Goal: Information Seeking & Learning: Learn about a topic

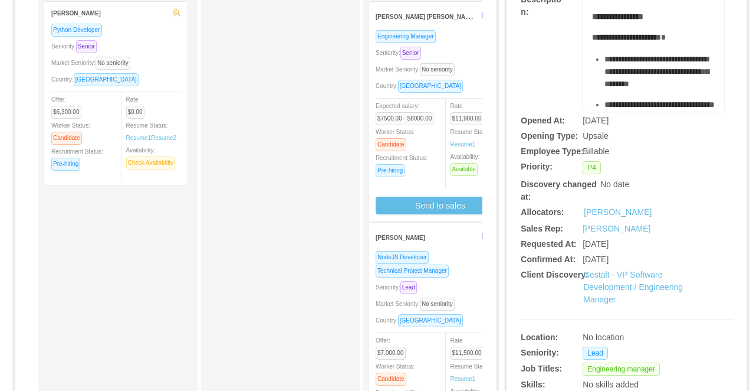
scroll to position [171, 0]
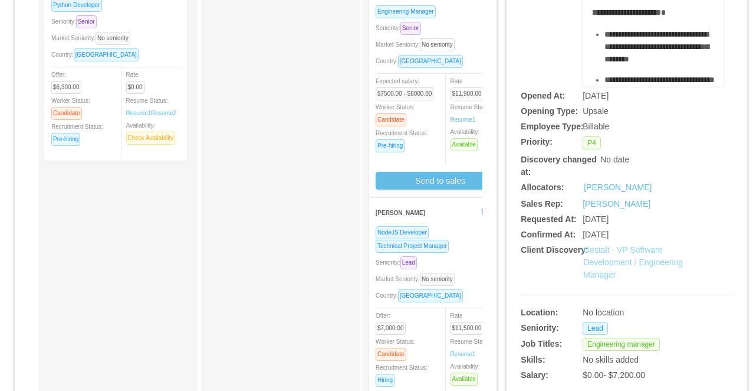
click at [600, 260] on link "Gestalt - VP Software Development / Engineering Manager" at bounding box center [634, 262] width 100 height 34
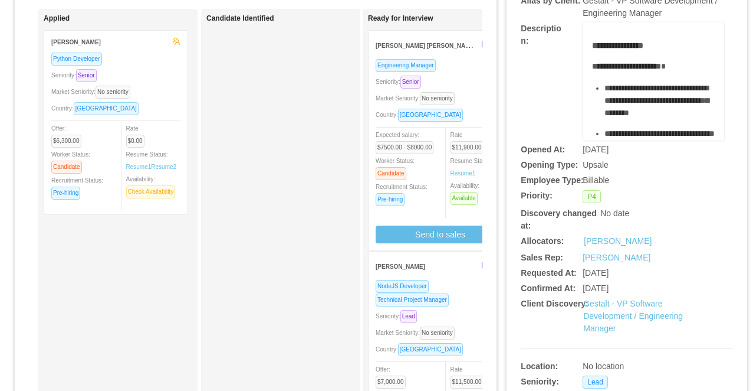
scroll to position [0, 0]
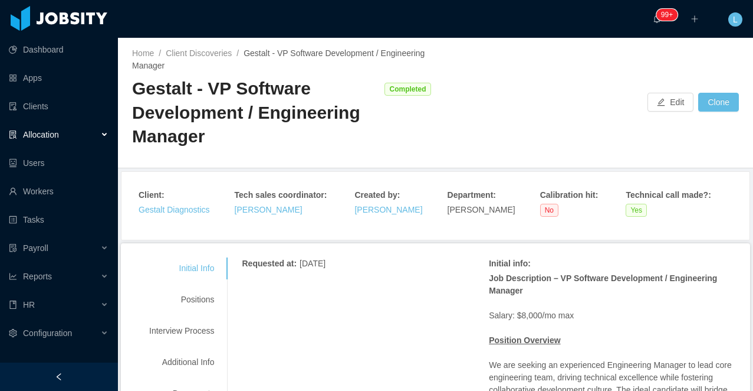
click at [83, 371] on div at bounding box center [59, 376] width 118 height 28
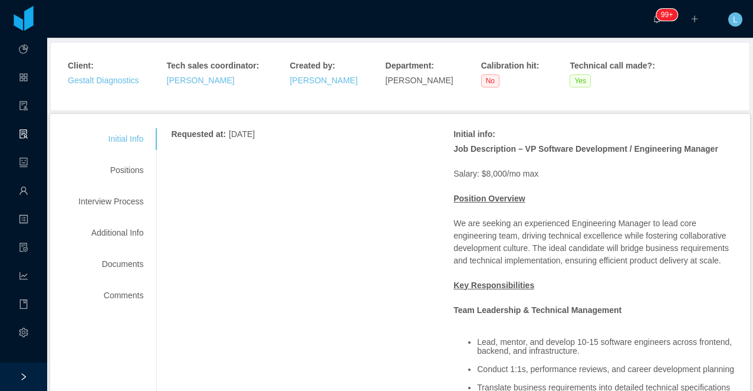
scroll to position [117, 0]
click at [130, 165] on div "Positions" at bounding box center [110, 170] width 93 height 22
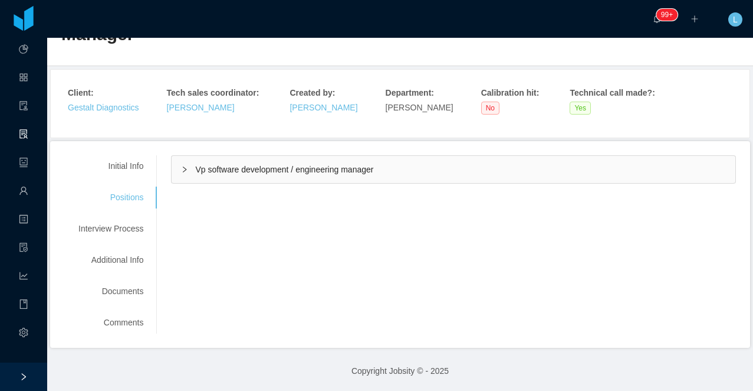
click at [188, 172] on icon "icon: right" at bounding box center [184, 169] width 7 height 7
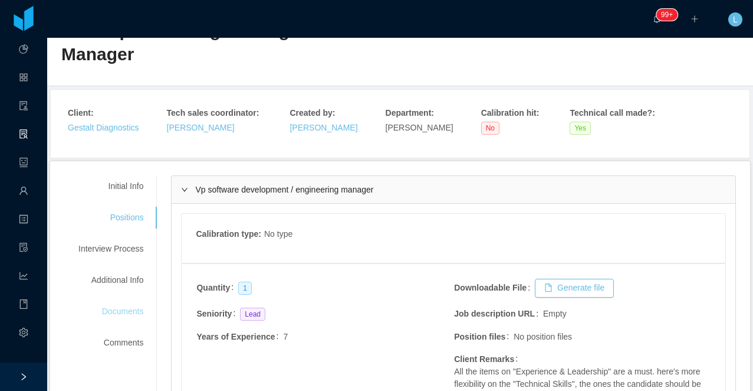
scroll to position [71, 0]
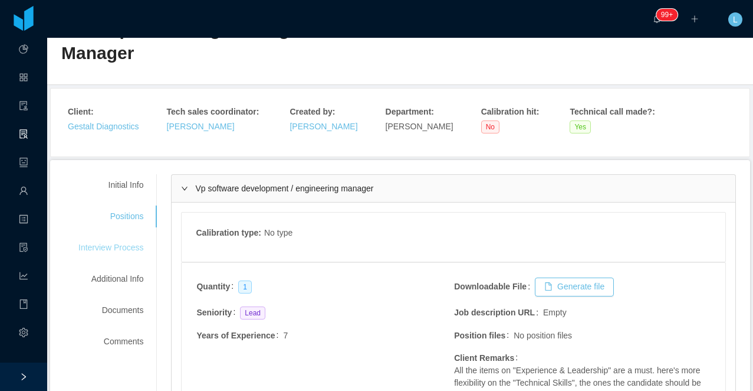
click at [117, 242] on div "Interview Process" at bounding box center [110, 248] width 93 height 22
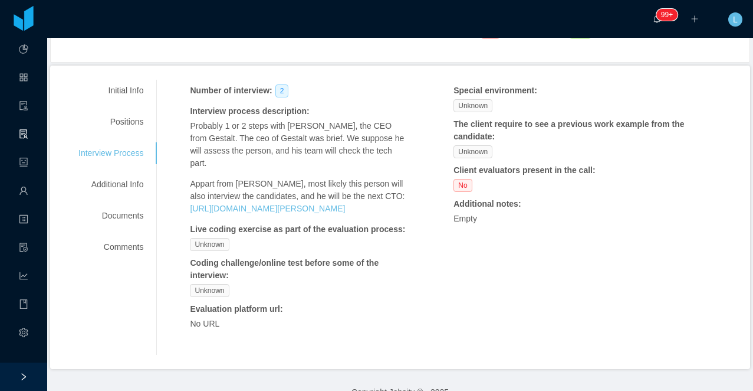
scroll to position [167, 0]
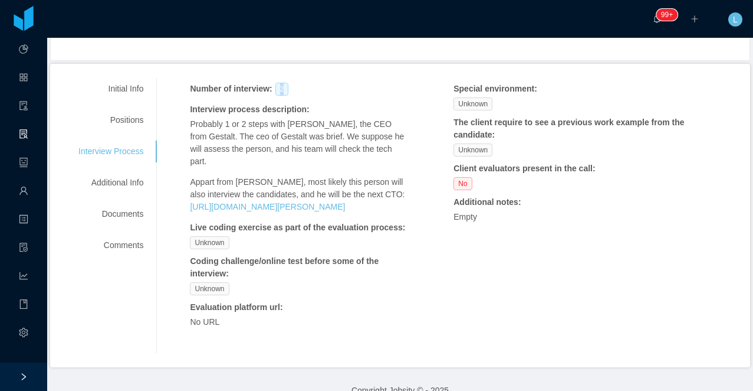
click at [283, 88] on span "2" at bounding box center [283, 89] width 14 height 13
click at [135, 119] on div "Positions" at bounding box center [110, 120] width 93 height 22
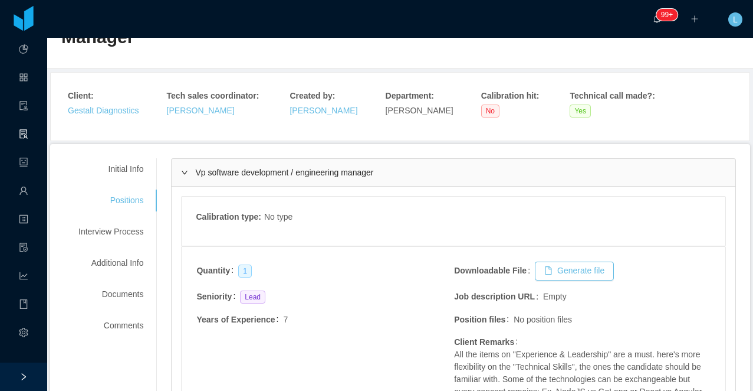
scroll to position [56, 0]
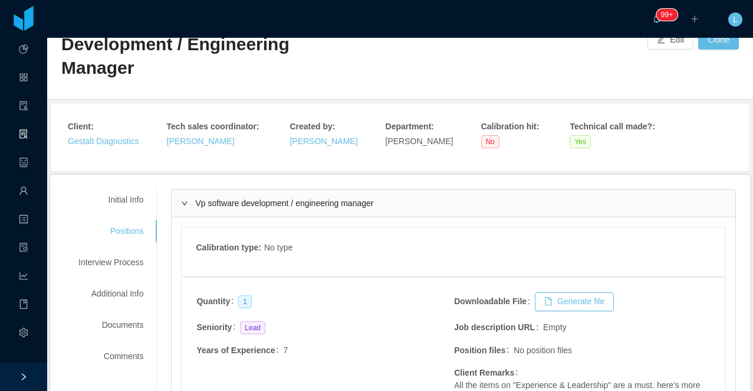
click at [195, 198] on div "Vp software development / engineering manager" at bounding box center [454, 202] width 564 height 27
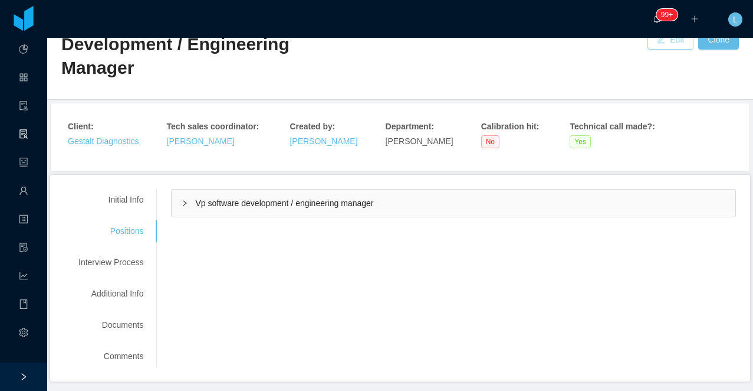
click at [677, 41] on button "Edit" at bounding box center [671, 40] width 46 height 19
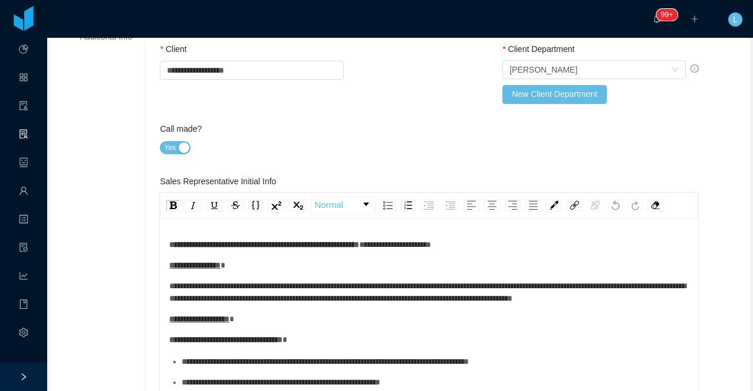
scroll to position [113, 0]
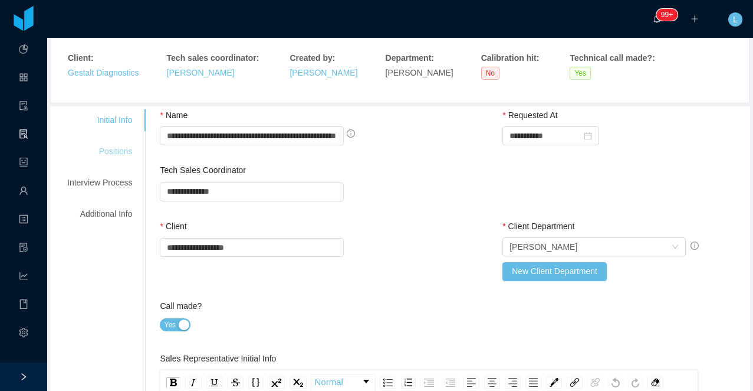
click at [126, 152] on div "Positions" at bounding box center [99, 151] width 93 height 22
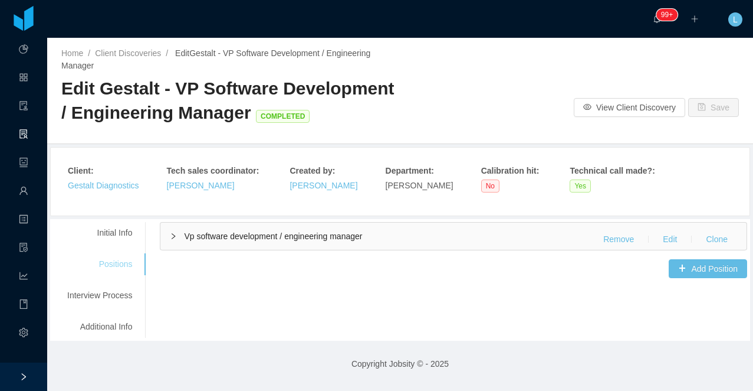
scroll to position [0, 0]
click at [695, 273] on button "Add Position" at bounding box center [708, 268] width 78 height 19
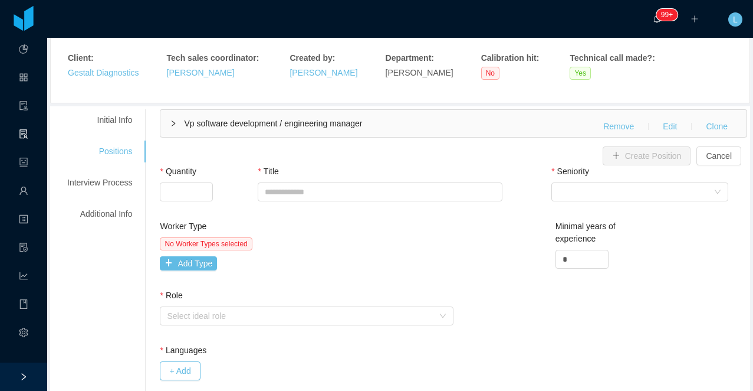
scroll to position [123, 0]
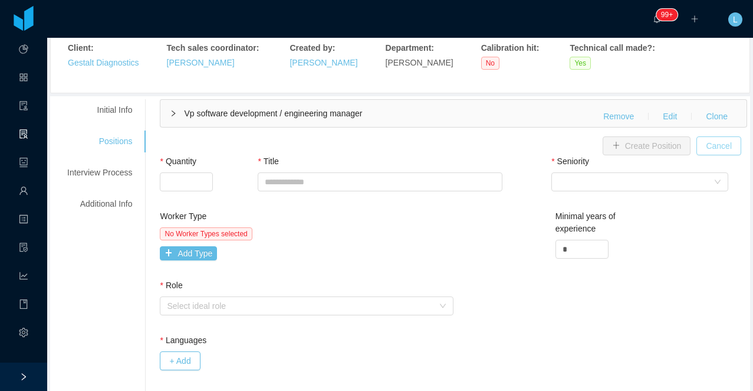
click at [725, 150] on button "Cancel" at bounding box center [719, 145] width 45 height 19
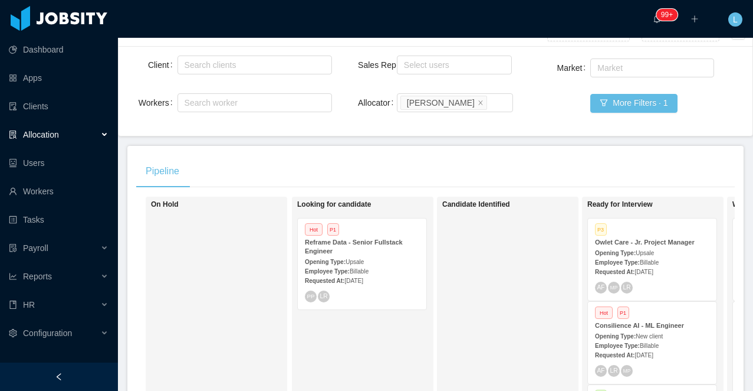
scroll to position [99, 0]
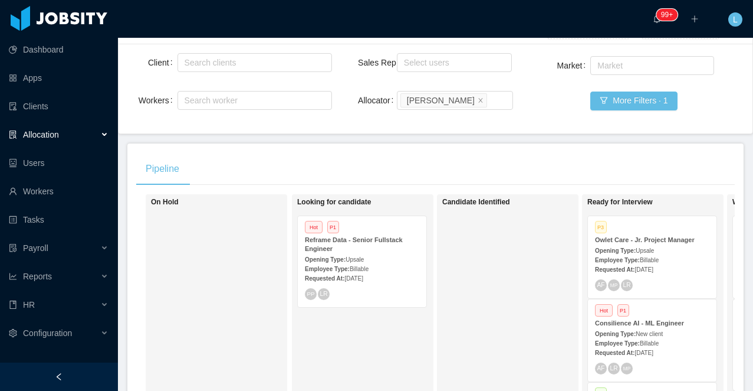
click at [377, 253] on div "Opening Type: Upsale" at bounding box center [362, 259] width 114 height 12
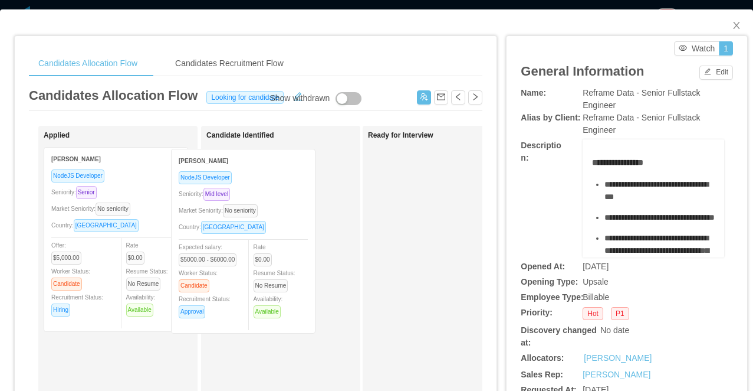
drag, startPoint x: 152, startPoint y: 176, endPoint x: 278, endPoint y: 178, distance: 126.3
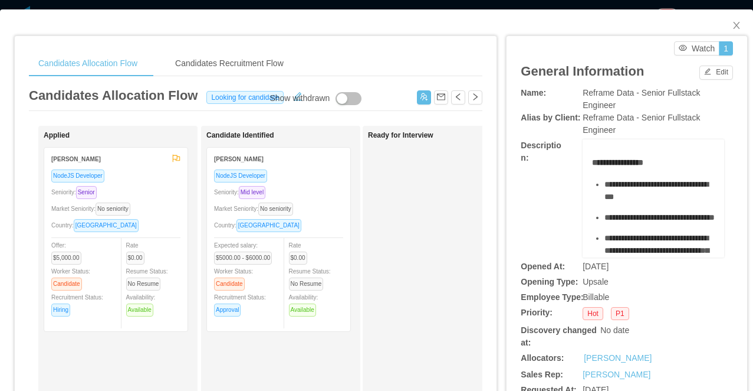
click at [323, 192] on div "Seniority: Mid level" at bounding box center [278, 192] width 129 height 14
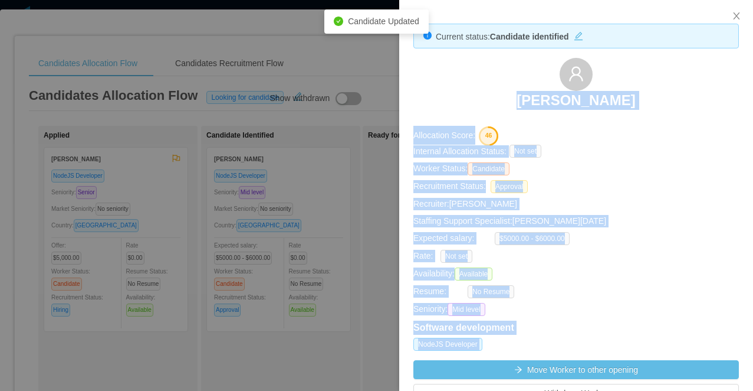
drag, startPoint x: 644, startPoint y: 117, endPoint x: 526, endPoint y: 99, distance: 119.5
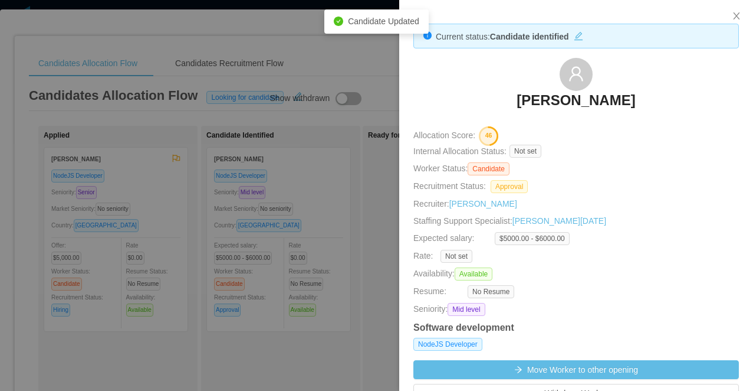
click at [673, 97] on div "Ítalo Ayres" at bounding box center [577, 87] width 326 height 59
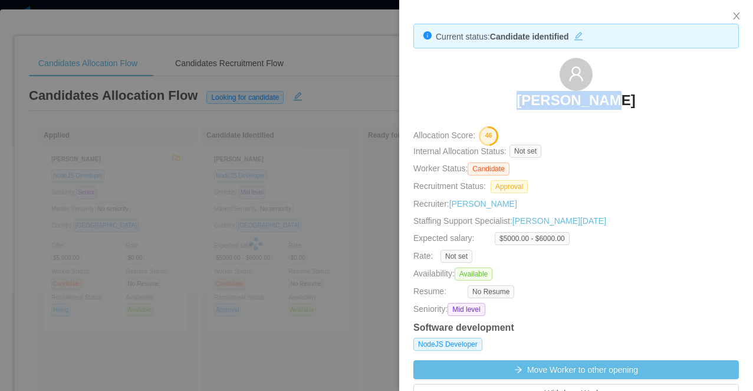
drag, startPoint x: 641, startPoint y: 92, endPoint x: 523, endPoint y: 92, distance: 117.4
click at [524, 92] on div "Ítalo Ayres" at bounding box center [577, 87] width 326 height 59
copy h3 "Ítalo Ayres"
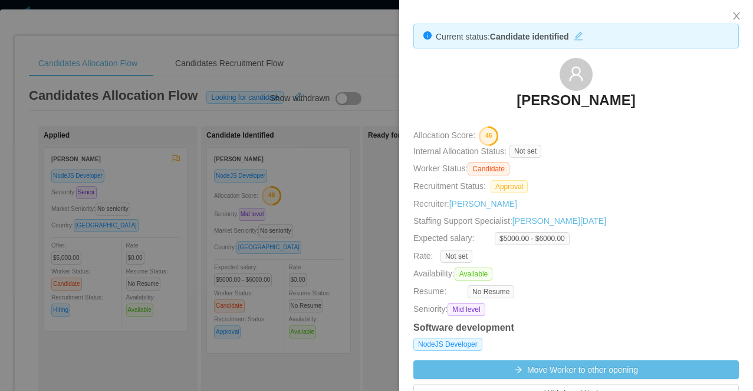
click at [320, 160] on div at bounding box center [376, 195] width 753 height 391
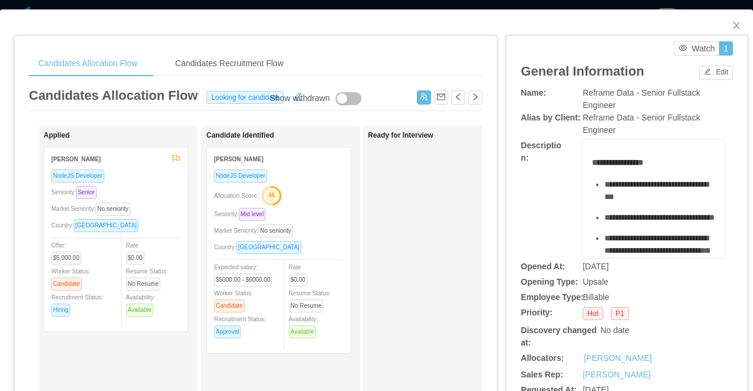
click at [320, 189] on div "Allocation Score: 46" at bounding box center [278, 194] width 129 height 19
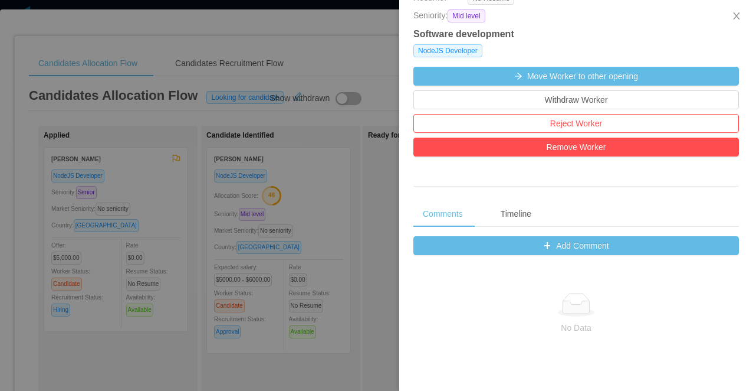
scroll to position [308, 0]
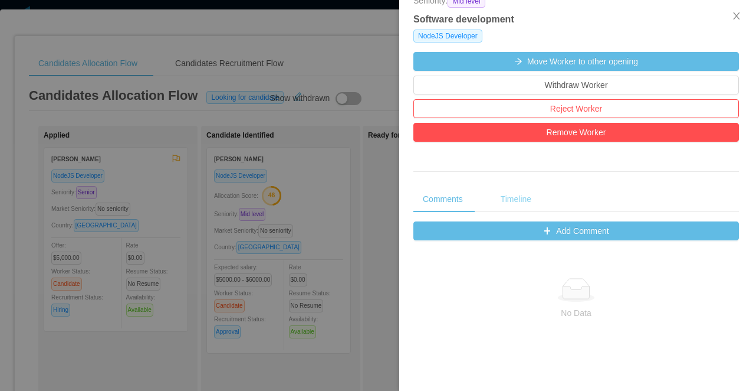
click at [516, 201] on div "Timeline" at bounding box center [516, 199] width 50 height 27
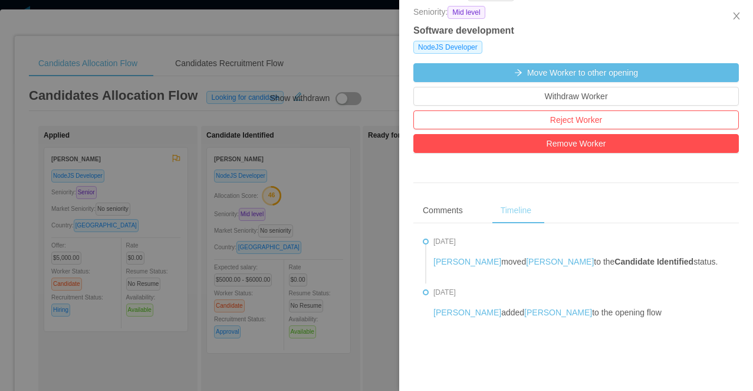
scroll to position [301, 0]
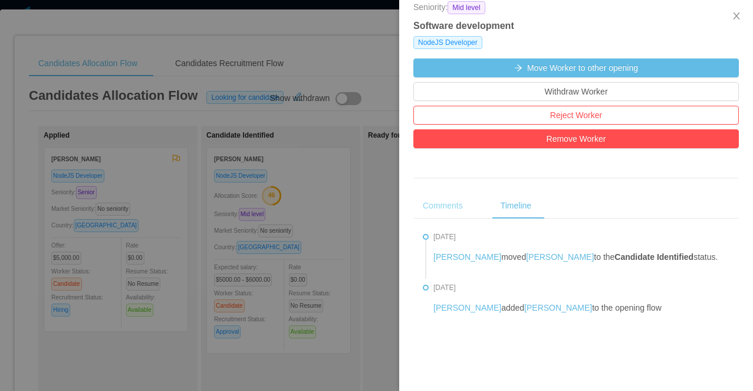
click at [437, 217] on div "Comments" at bounding box center [443, 205] width 59 height 27
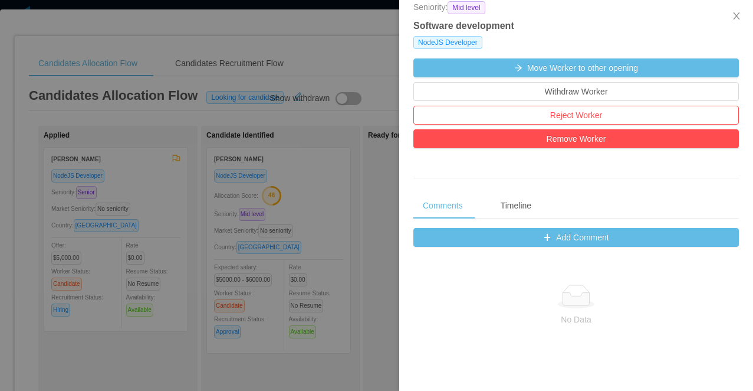
click at [370, 263] on div at bounding box center [376, 195] width 753 height 391
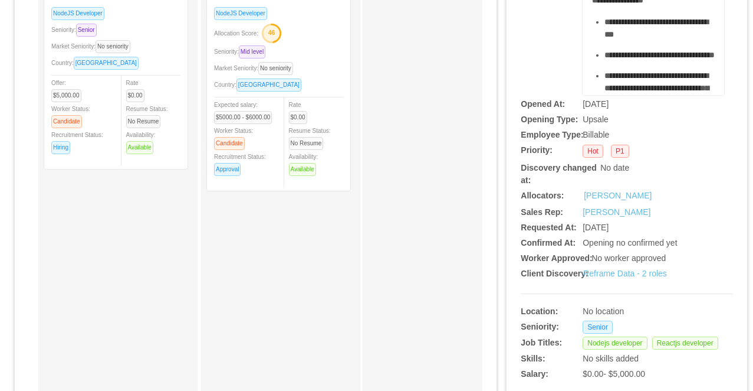
scroll to position [191, 0]
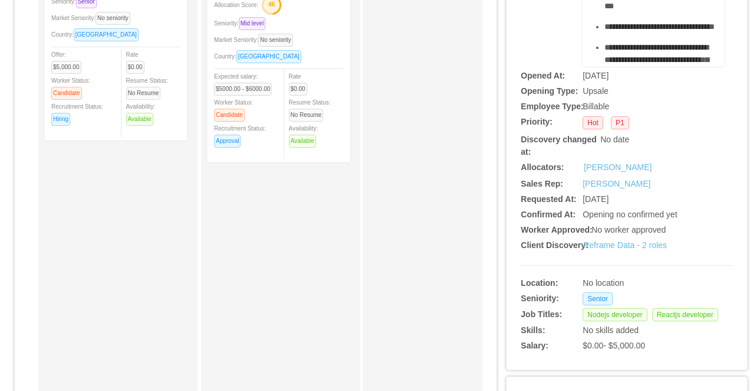
click at [320, 24] on div "Seniority: Mid level" at bounding box center [278, 24] width 129 height 14
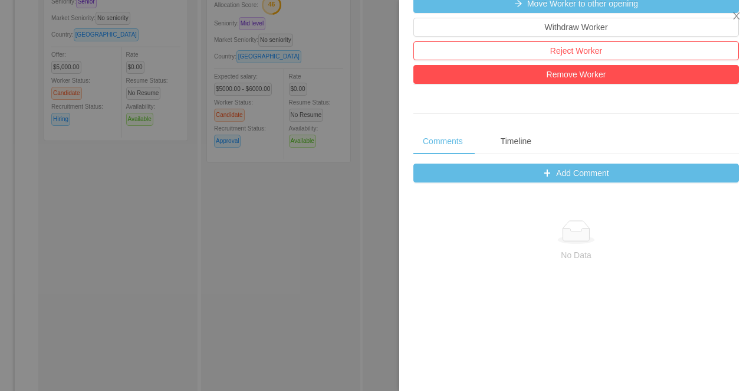
scroll to position [369, 0]
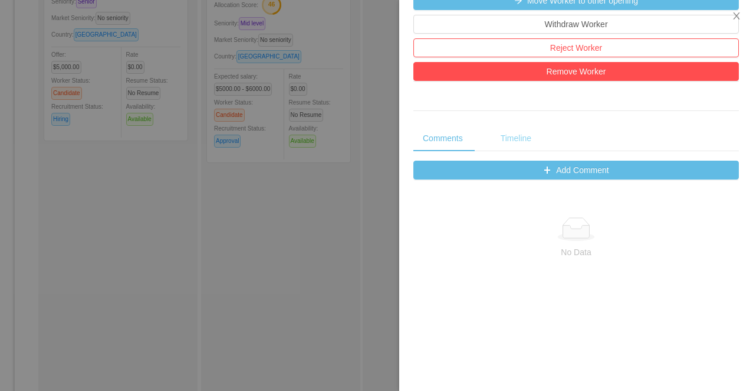
click at [502, 136] on div "Timeline" at bounding box center [516, 138] width 50 height 27
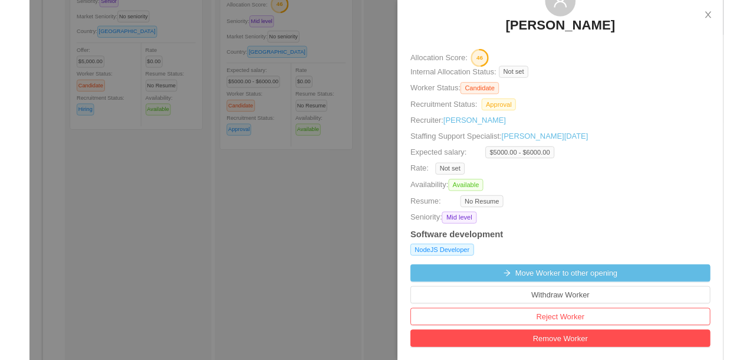
scroll to position [76, 0]
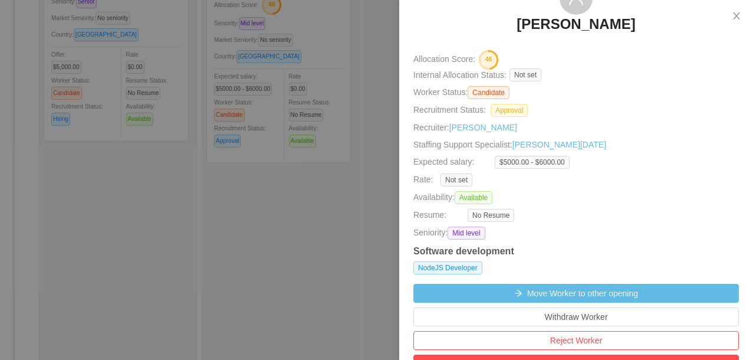
click at [195, 292] on div at bounding box center [376, 180] width 753 height 360
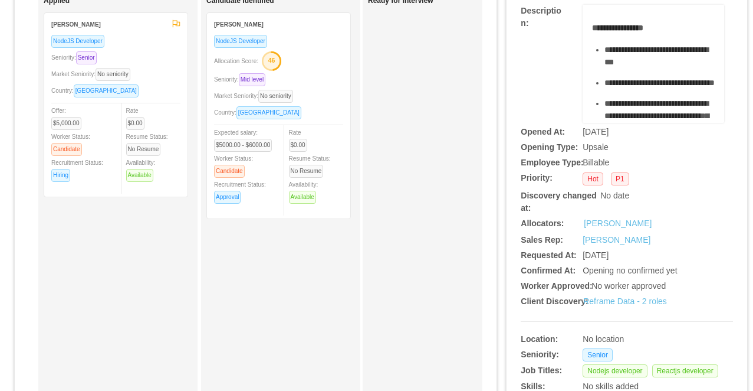
scroll to position [195, 0]
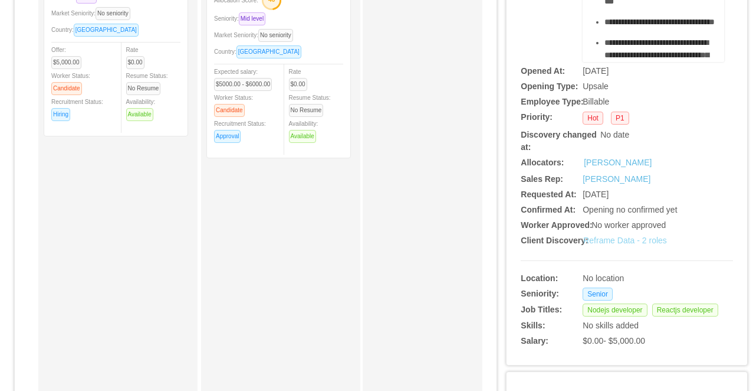
click at [611, 240] on link "Reframe Data - 2 roles" at bounding box center [626, 239] width 84 height 9
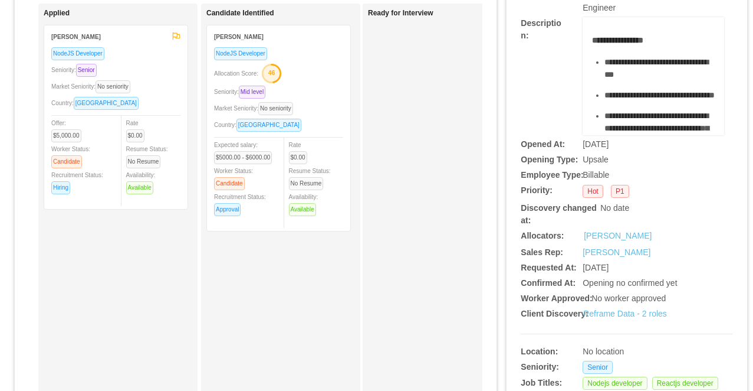
scroll to position [116, 0]
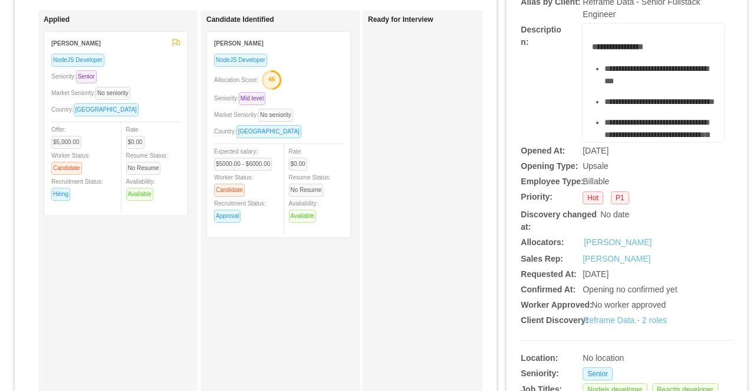
click at [276, 78] on text "46" at bounding box center [271, 79] width 7 height 7
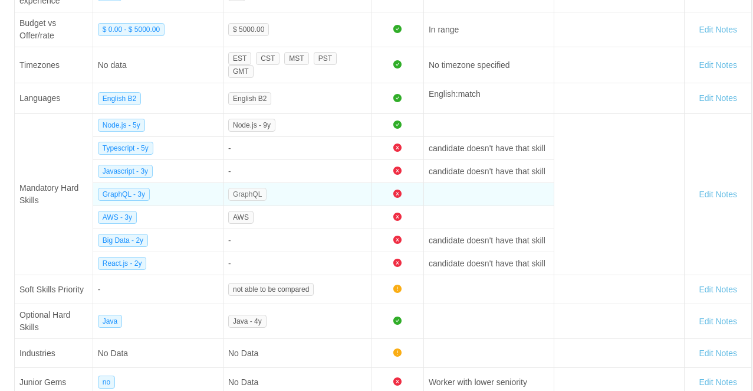
scroll to position [0, 0]
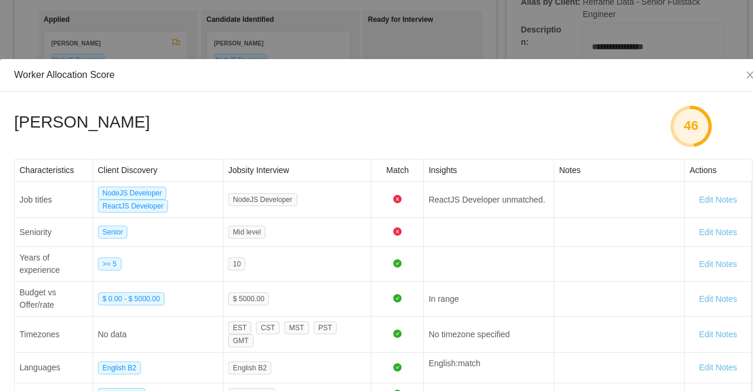
click at [246, 38] on div "Worker Allocation Score Ítalo Ayres 46 Characteristics Client Discovery Jobsity…" at bounding box center [376, 195] width 753 height 391
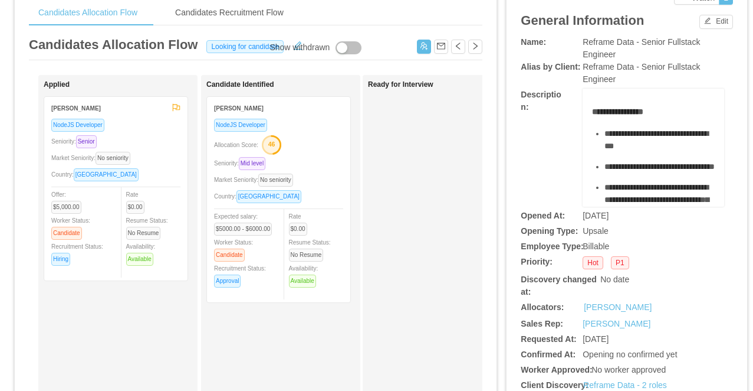
scroll to position [44, 0]
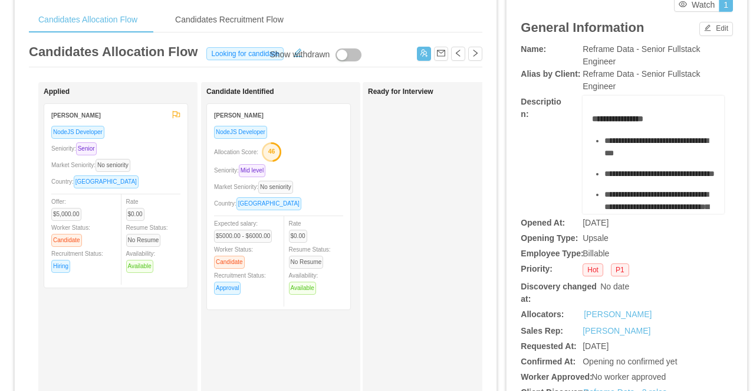
click at [158, 158] on div "Market Seniority: No seniority" at bounding box center [115, 165] width 129 height 14
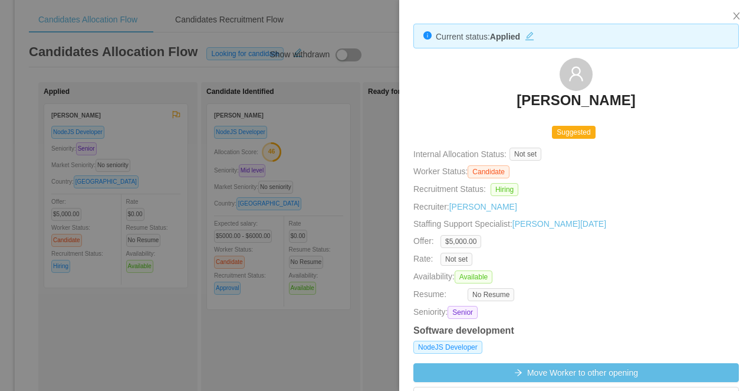
drag, startPoint x: 644, startPoint y: 98, endPoint x: 516, endPoint y: 98, distance: 127.4
click at [516, 98] on div "Chaitanya Dasa" at bounding box center [577, 87] width 326 height 59
copy h3 "Chaitanya Dasa"
click at [205, 129] on div at bounding box center [376, 195] width 753 height 391
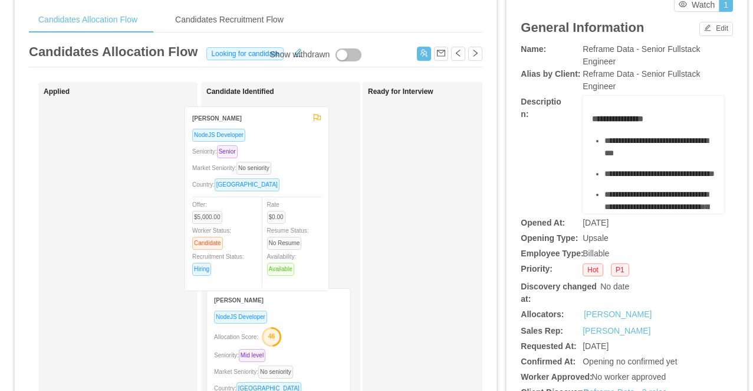
drag, startPoint x: 135, startPoint y: 139, endPoint x: 276, endPoint y: 142, distance: 141.0
click at [276, 142] on div "Applied Chaitanya Dasa NodeJS Developer Seniority: Senior Market Seniority: No …" at bounding box center [256, 381] width 454 height 599
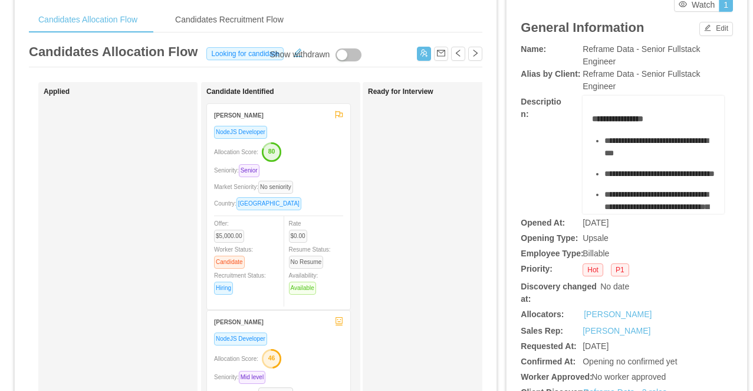
click at [316, 158] on div "Allocation Score: 80" at bounding box center [278, 151] width 129 height 19
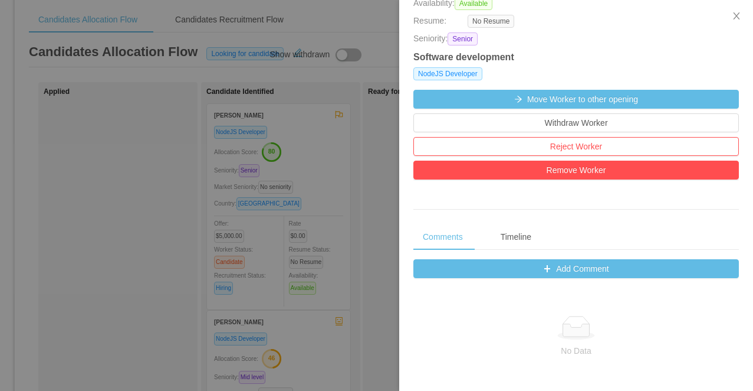
scroll to position [407, 0]
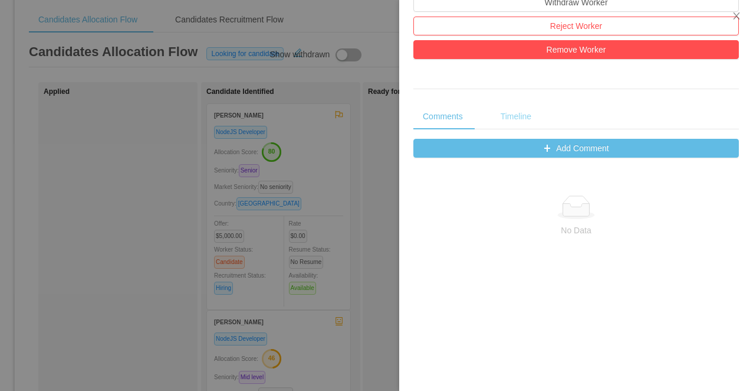
click at [513, 114] on div "Timeline" at bounding box center [516, 116] width 50 height 27
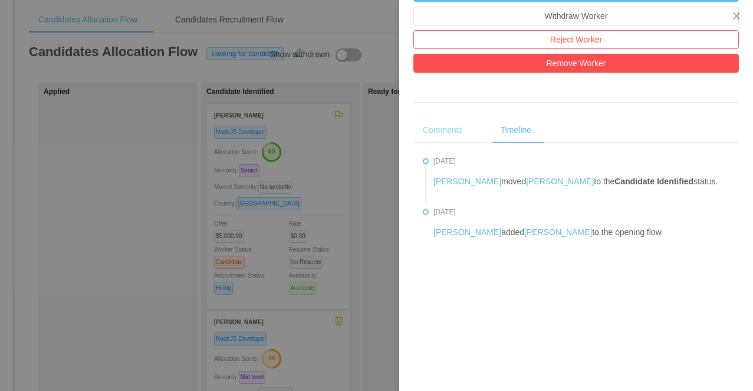
click at [447, 132] on div "Comments" at bounding box center [443, 130] width 59 height 27
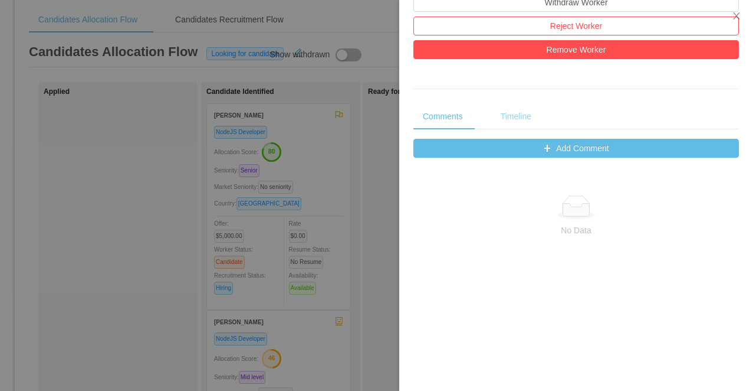
click at [522, 113] on div "Timeline" at bounding box center [516, 116] width 50 height 27
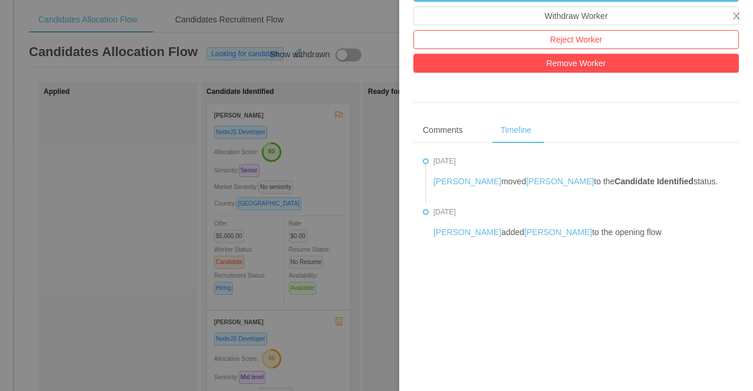
click at [377, 233] on div at bounding box center [376, 195] width 753 height 391
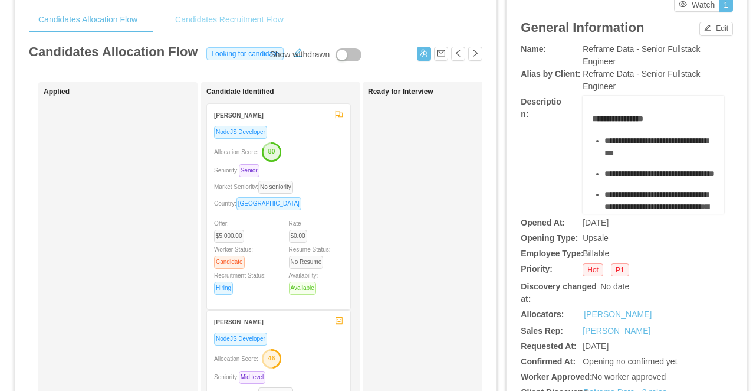
click at [248, 24] on div "Candidates Recruitment Flow" at bounding box center [229, 19] width 127 height 27
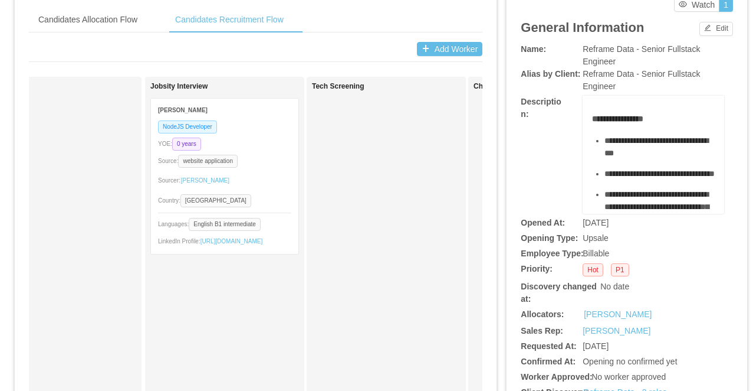
scroll to position [0, 0]
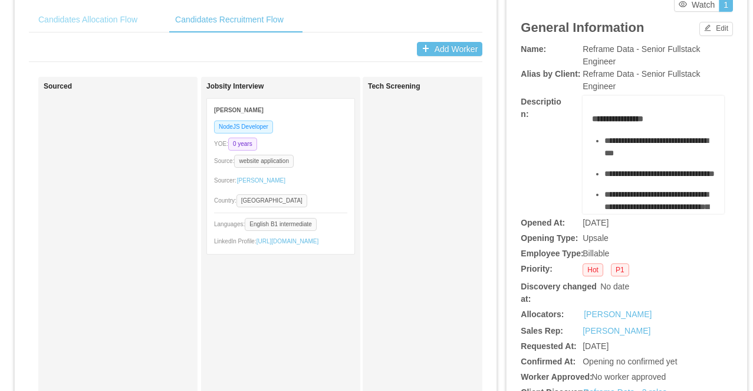
click at [118, 24] on div "Candidates Allocation Flow" at bounding box center [88, 19] width 118 height 27
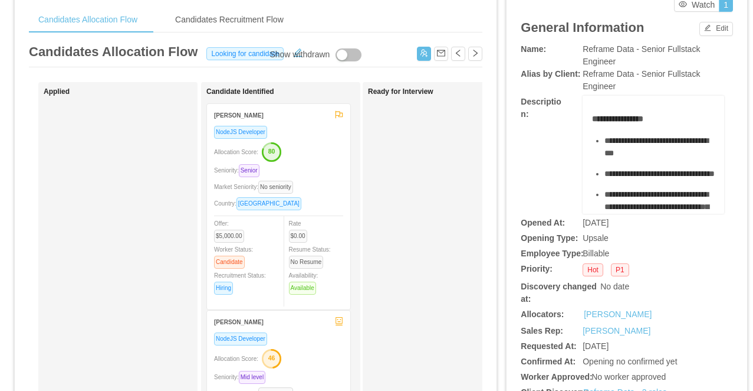
click at [329, 168] on div "Seniority: Senior" at bounding box center [278, 170] width 129 height 14
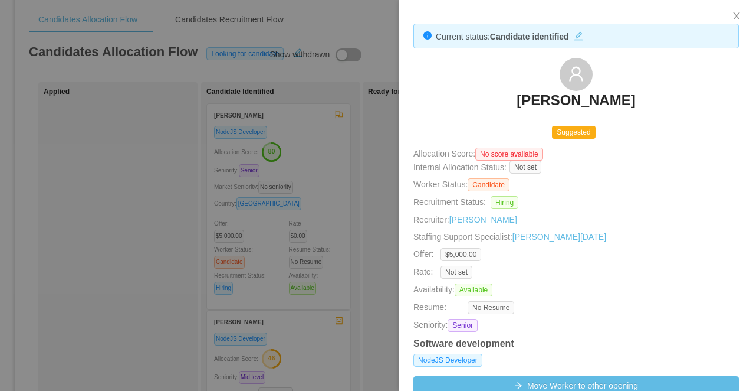
drag, startPoint x: 648, startPoint y: 112, endPoint x: 510, endPoint y: 88, distance: 140.2
click at [510, 88] on div "Chaitanya Dasa" at bounding box center [577, 87] width 326 height 59
copy h3 "Chaitanya Dasa"
click at [102, 171] on div at bounding box center [376, 195] width 753 height 391
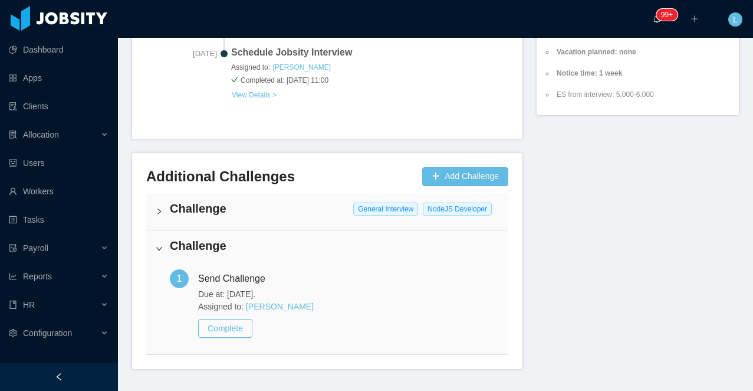
scroll to position [681, 0]
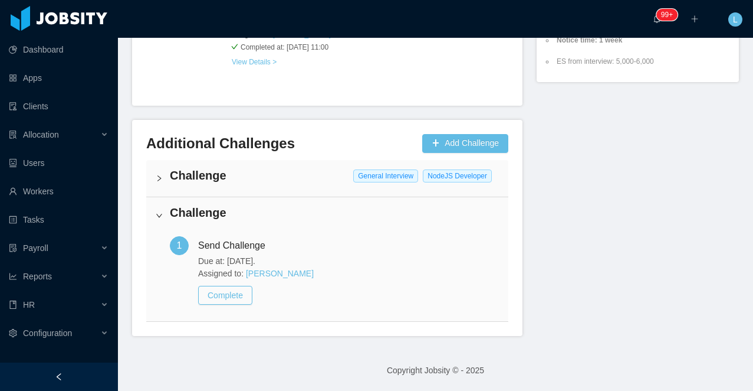
click at [252, 183] on div "Challenge General Interview NodeJS Developer" at bounding box center [327, 178] width 362 height 37
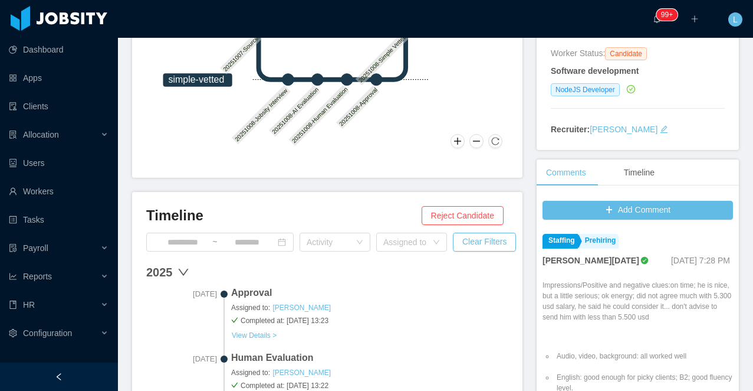
scroll to position [0, 0]
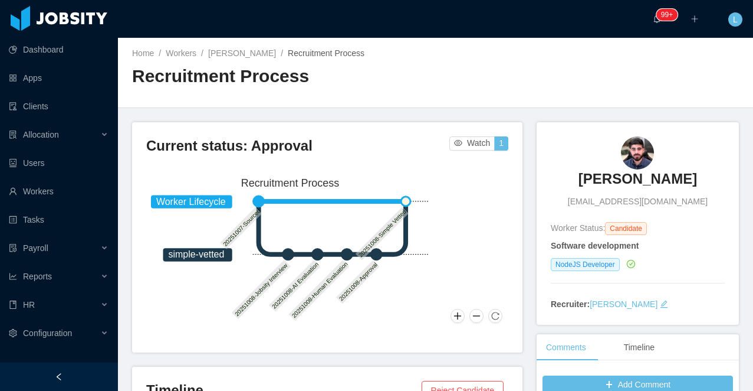
click at [225, 58] on div "Home / Workers / Ítalo Ayres / Recruitment Process /" at bounding box center [284, 53] width 304 height 12
click at [222, 48] on link "[PERSON_NAME]" at bounding box center [242, 52] width 68 height 9
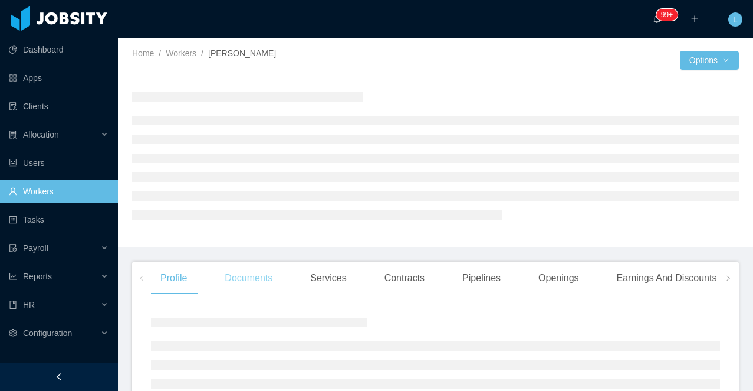
click at [247, 272] on div "Documents" at bounding box center [248, 277] width 67 height 33
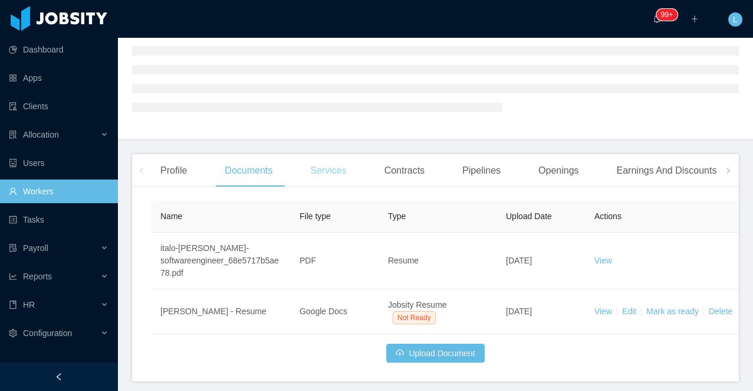
scroll to position [153, 0]
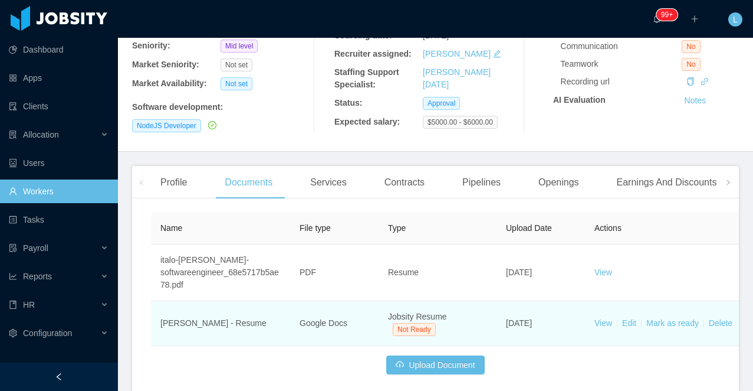
click at [603, 326] on td "View Edit Mark as ready Delete" at bounding box center [673, 323] width 177 height 45
click at [603, 323] on link "View" at bounding box center [604, 322] width 18 height 9
click at [669, 319] on link "Mark as ready" at bounding box center [673, 322] width 53 height 9
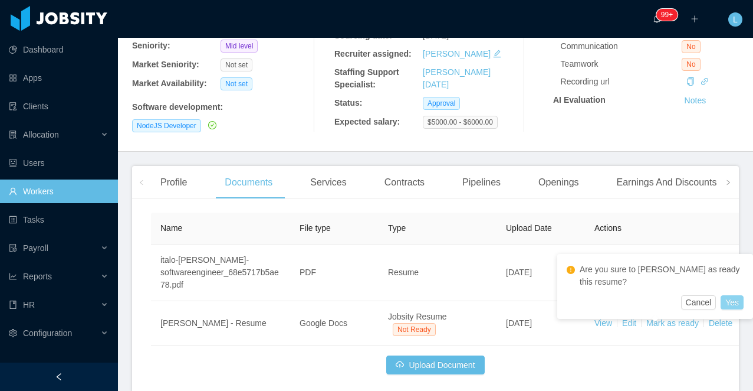
click at [736, 304] on button "Yes" at bounding box center [732, 302] width 23 height 14
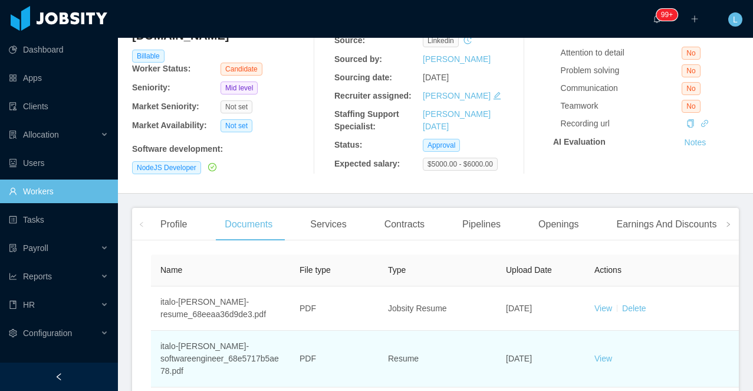
scroll to position [0, 0]
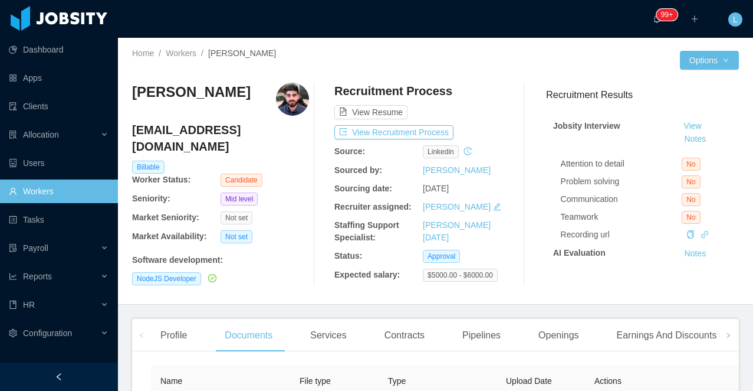
click at [55, 374] on icon "icon: left" at bounding box center [59, 376] width 8 height 8
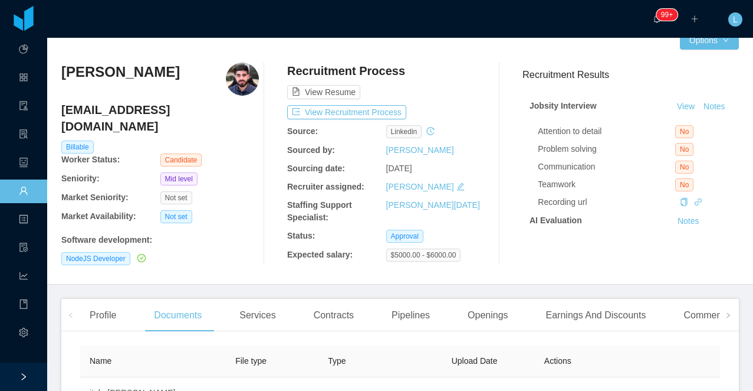
scroll to position [14, 0]
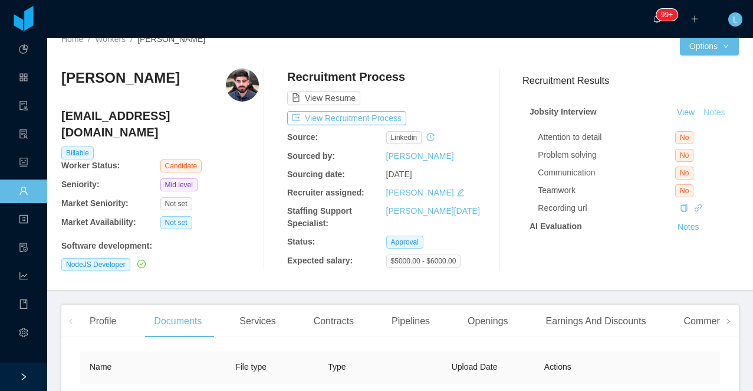
click at [716, 111] on button "Notes" at bounding box center [714, 113] width 31 height 14
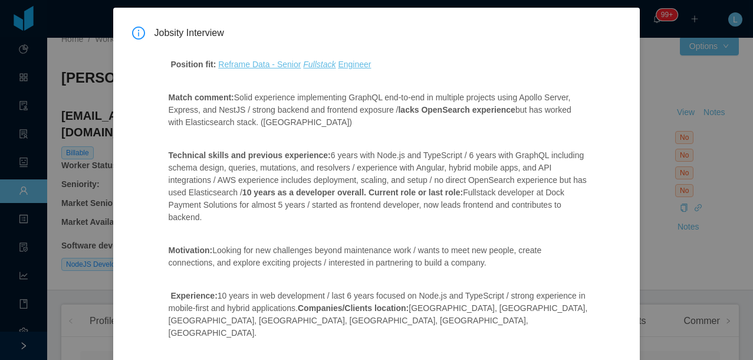
scroll to position [63, 0]
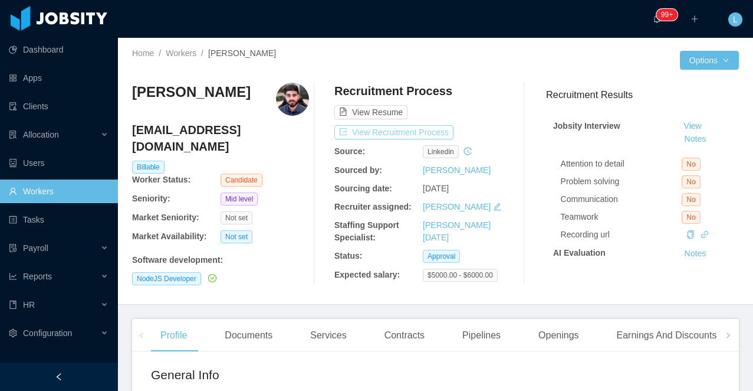
click at [392, 136] on button "View Recruitment Process" at bounding box center [394, 132] width 119 height 14
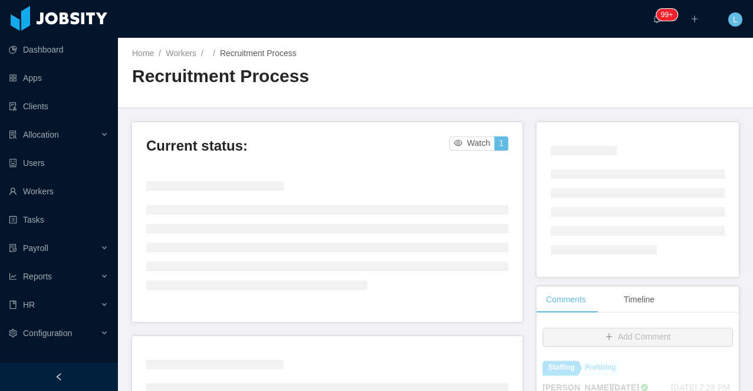
click at [71, 371] on div at bounding box center [59, 376] width 118 height 28
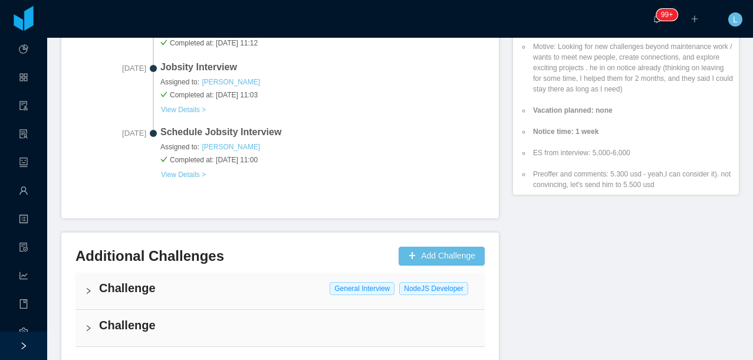
scroll to position [625, 0]
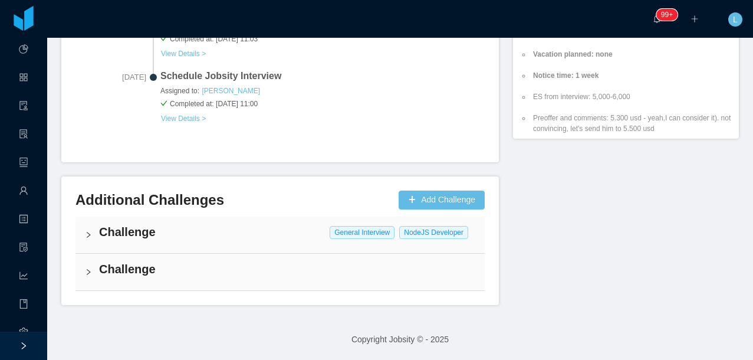
click at [121, 235] on h4 "Challenge" at bounding box center [287, 232] width 376 height 17
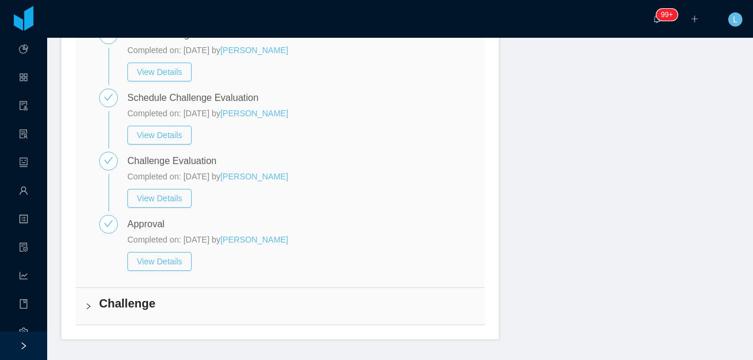
scroll to position [859, 0]
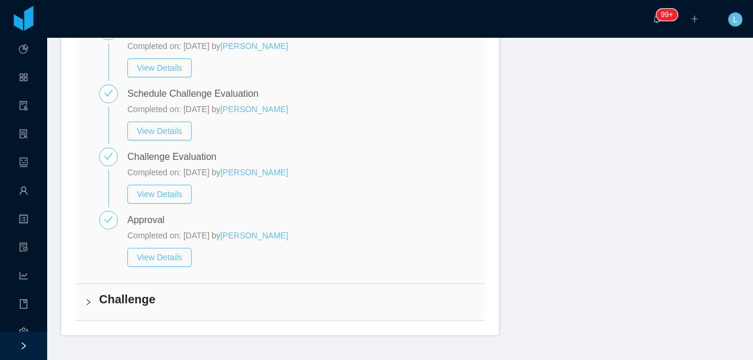
click at [133, 300] on h4 "Challenge" at bounding box center [287, 299] width 376 height 17
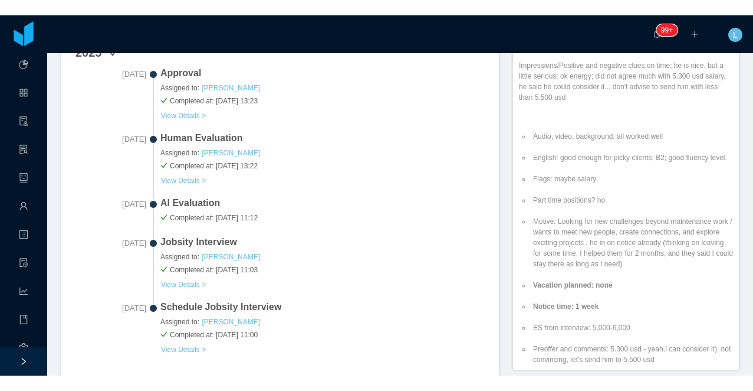
scroll to position [409, 0]
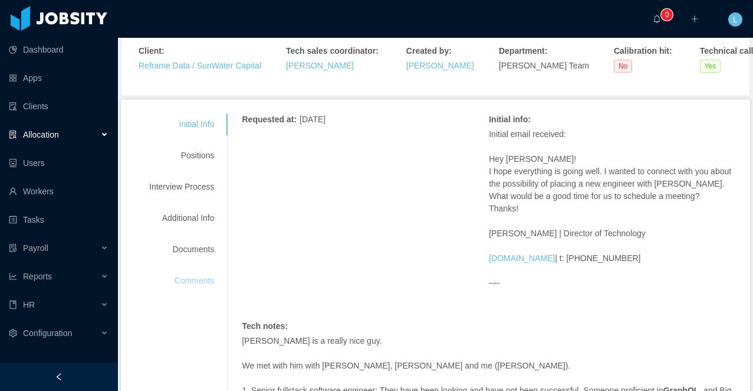
scroll to position [87, 0]
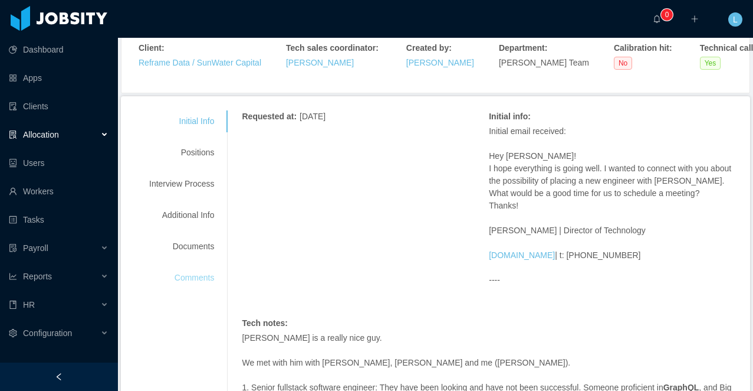
click at [204, 273] on div "Comments" at bounding box center [181, 278] width 93 height 22
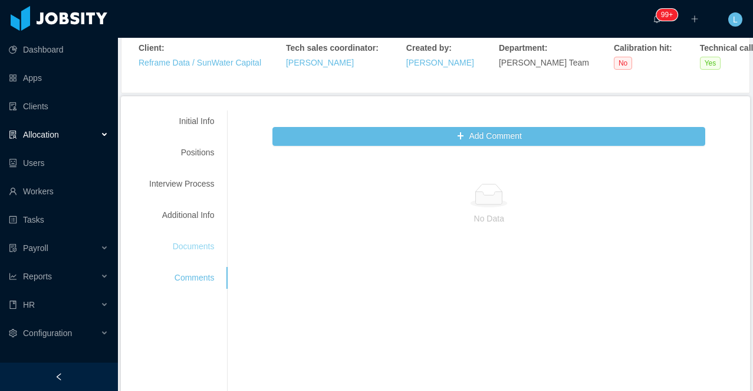
click at [203, 241] on div "Documents" at bounding box center [181, 246] width 93 height 22
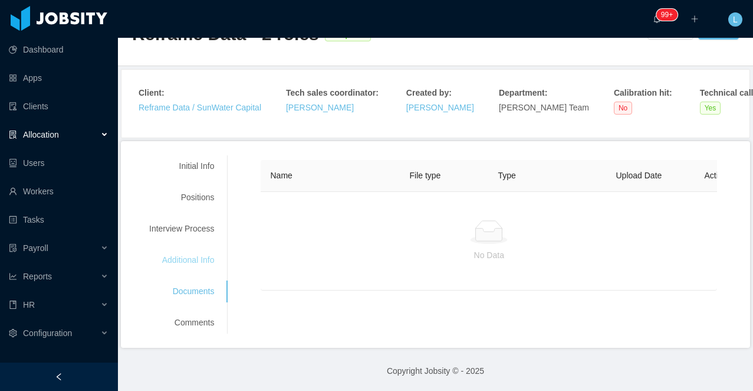
click at [196, 265] on div "Additional Info" at bounding box center [181, 260] width 93 height 22
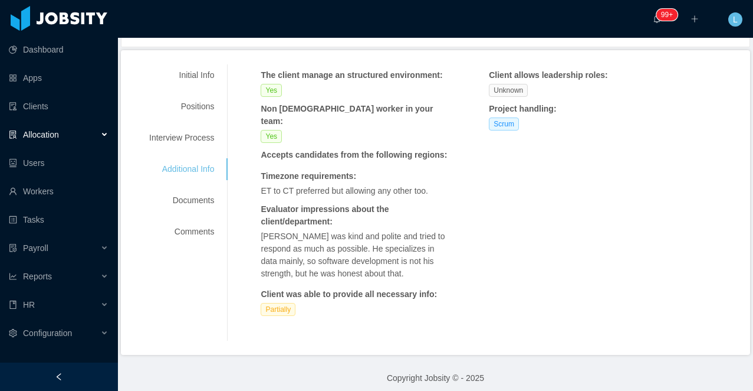
scroll to position [137, 0]
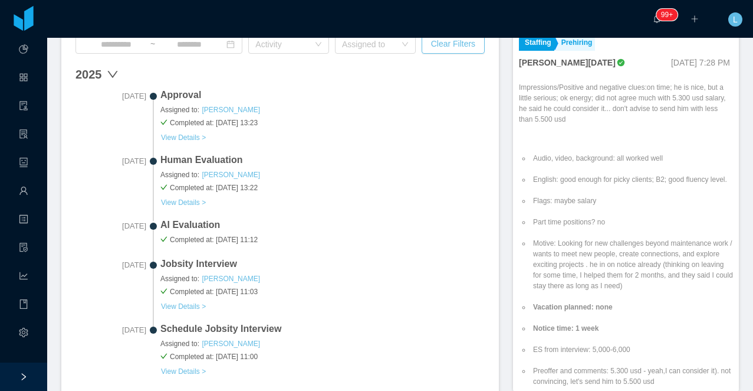
scroll to position [373, 0]
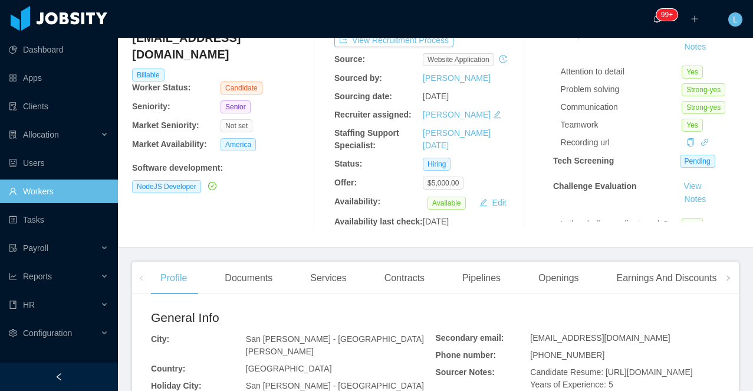
scroll to position [206, 0]
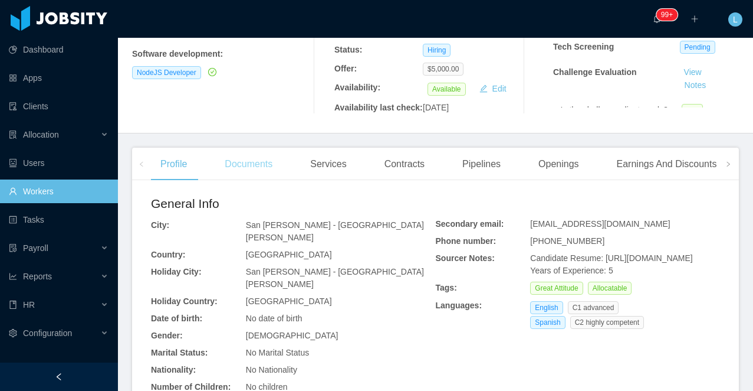
click at [244, 181] on div "Documents" at bounding box center [248, 163] width 67 height 33
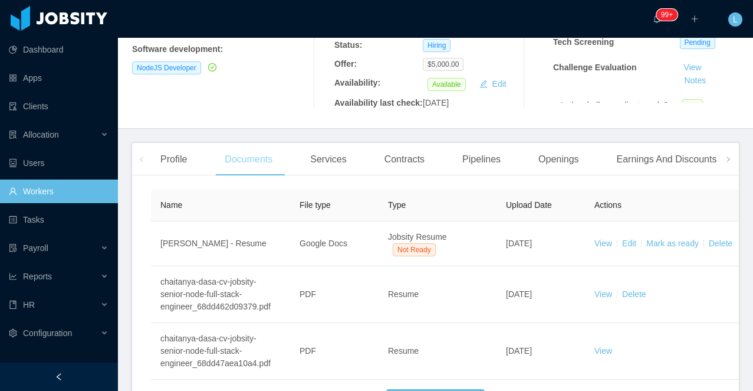
scroll to position [248, 0]
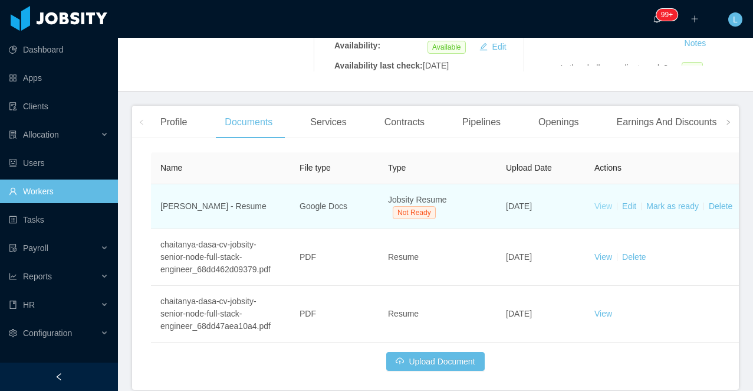
click at [602, 211] on link "View" at bounding box center [604, 205] width 18 height 9
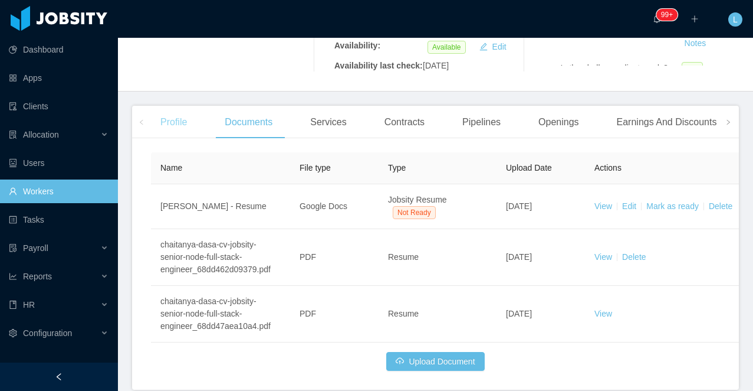
click at [153, 139] on div "Profile" at bounding box center [173, 122] width 45 height 33
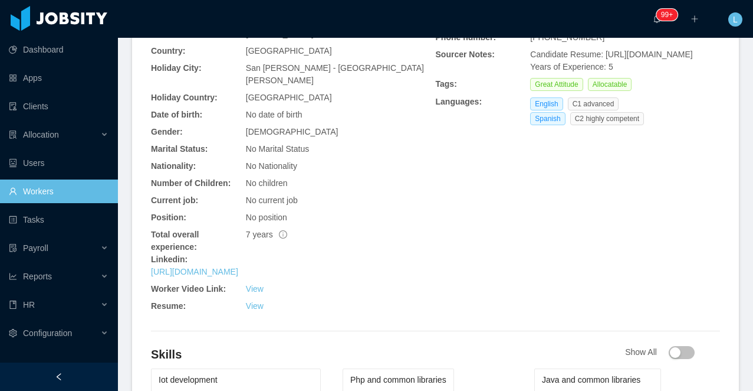
scroll to position [422, 0]
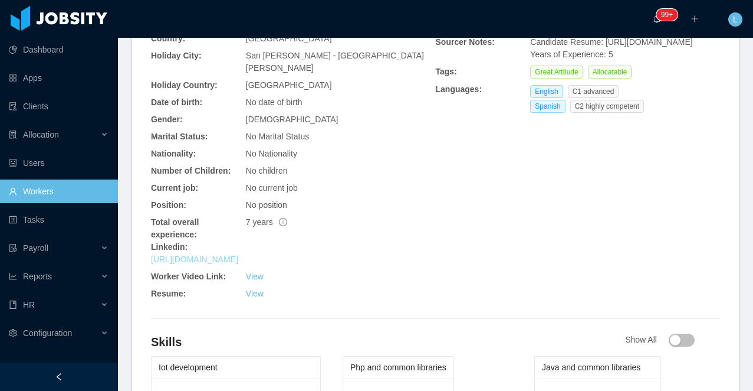
click at [238, 264] on link "https://www.linkedin.com/in/chaitanyadasa" at bounding box center [194, 258] width 87 height 9
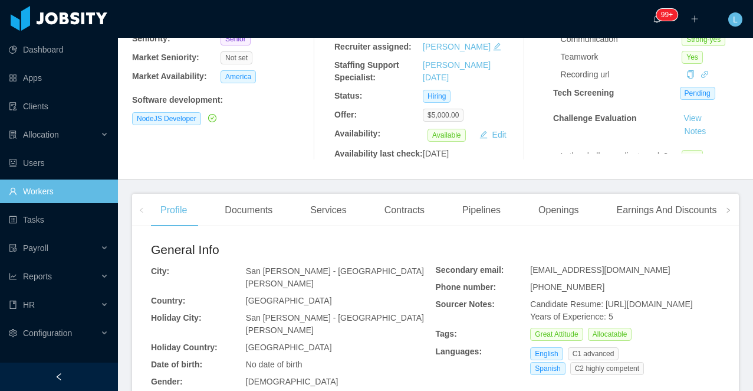
scroll to position [0, 0]
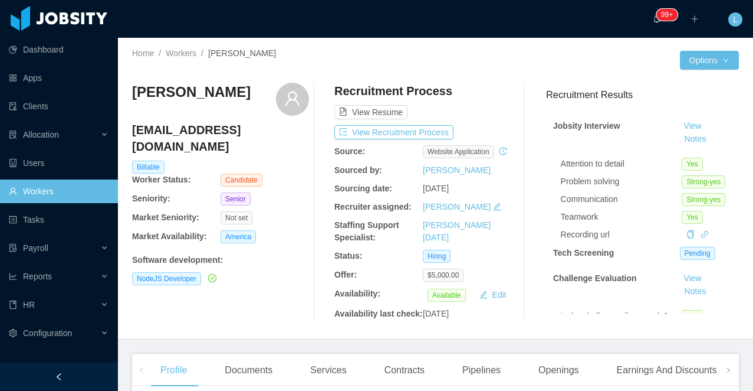
click at [584, 307] on div "Is the challenge client-ready? Yes Would you hire this candidate? 1 Seniority s…" at bounding box center [646, 331] width 171 height 53
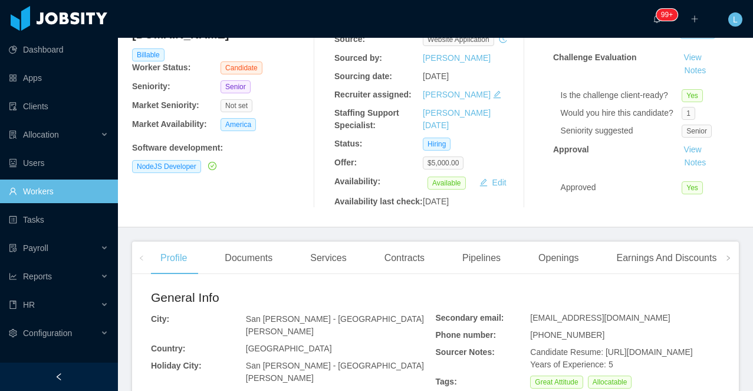
scroll to position [112, 0]
click at [696, 165] on button "Notes" at bounding box center [695, 163] width 31 height 14
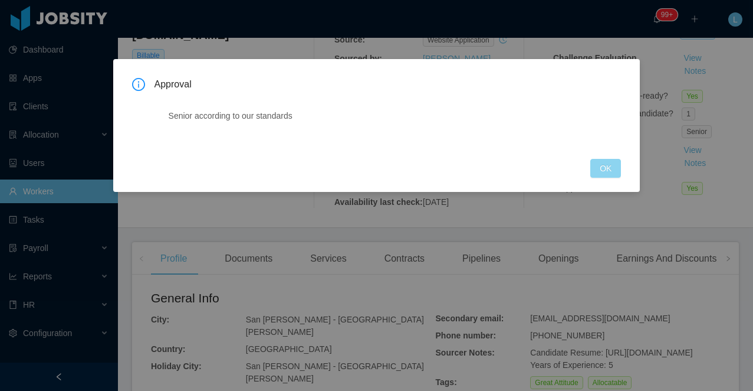
click at [596, 171] on button "OK" at bounding box center [606, 168] width 31 height 19
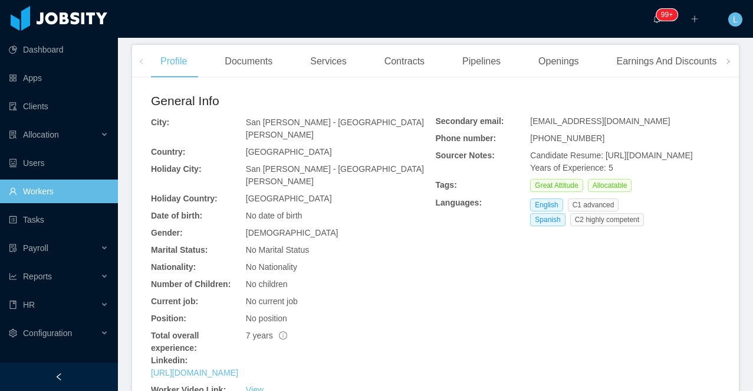
scroll to position [363, 0]
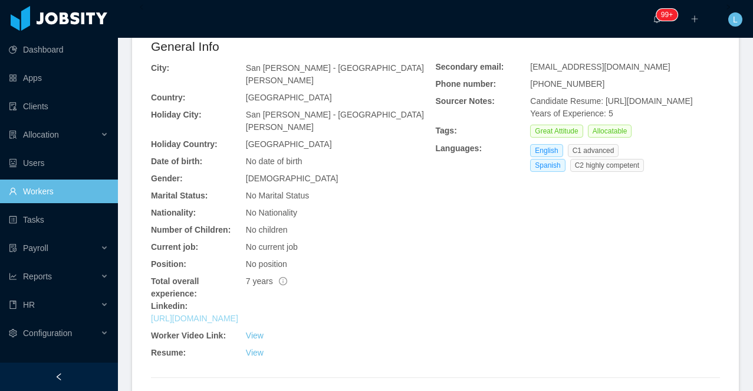
click at [227, 323] on link "https://www.linkedin.com/in/chaitanyadasa" at bounding box center [194, 317] width 87 height 9
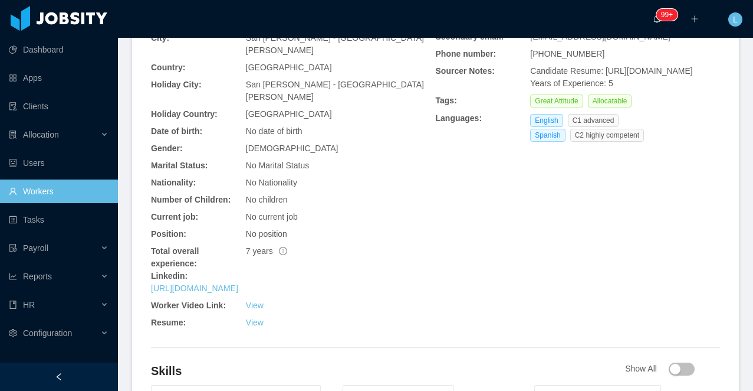
scroll to position [398, 0]
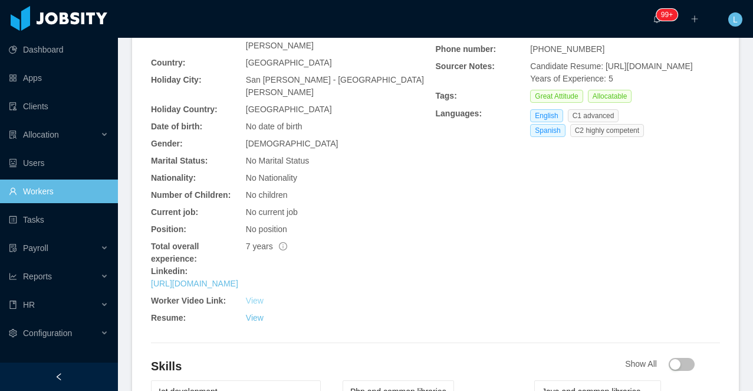
click at [258, 305] on link "View" at bounding box center [255, 300] width 18 height 9
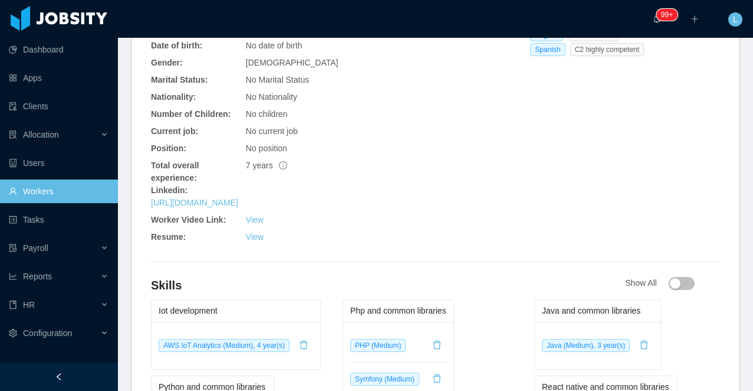
scroll to position [481, 0]
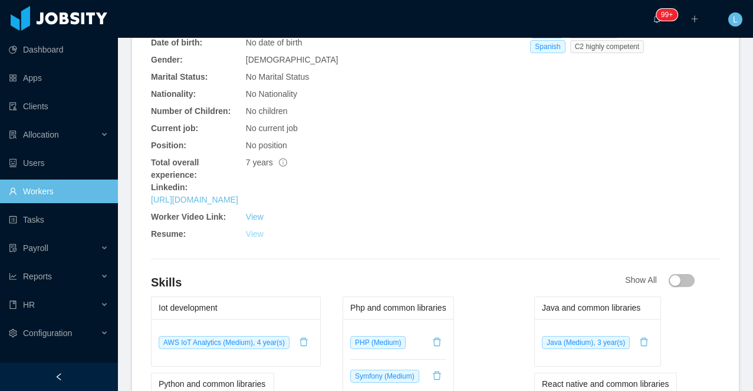
click at [257, 238] on link "View" at bounding box center [255, 233] width 18 height 9
click at [254, 238] on link "View" at bounding box center [255, 233] width 18 height 9
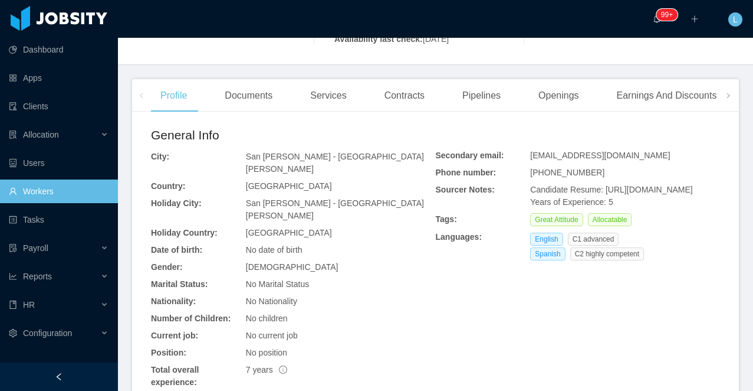
scroll to position [381, 0]
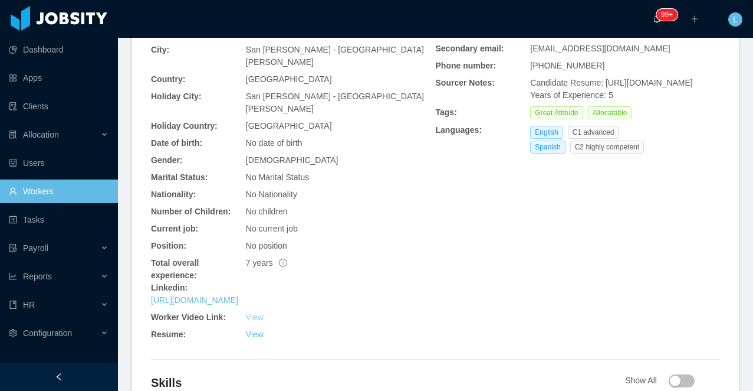
click at [258, 322] on link "View" at bounding box center [255, 316] width 18 height 9
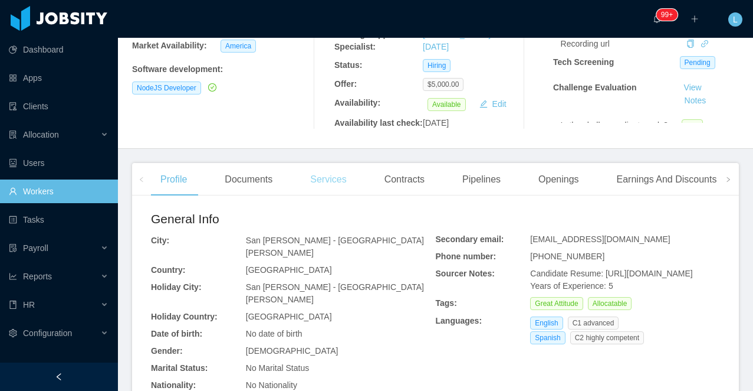
scroll to position [198, 0]
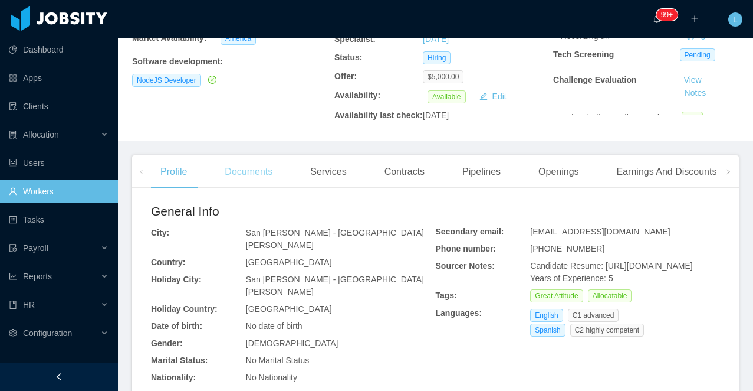
click at [258, 188] on div "Documents" at bounding box center [248, 171] width 67 height 33
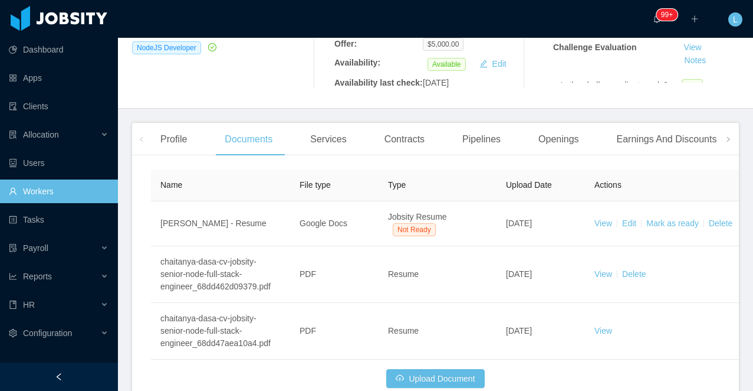
scroll to position [231, 0]
click at [172, 155] on div "Profile" at bounding box center [173, 138] width 45 height 33
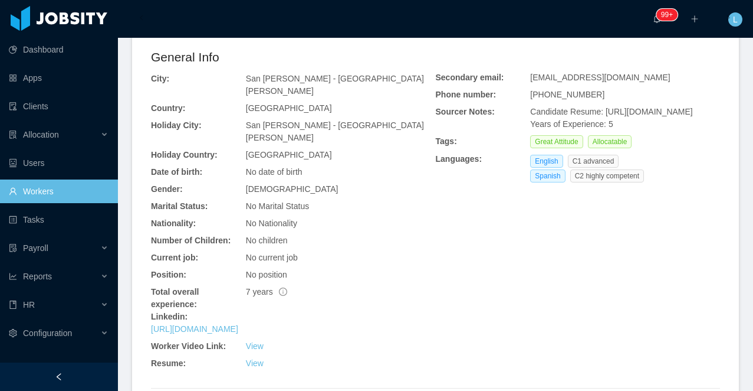
scroll to position [357, 0]
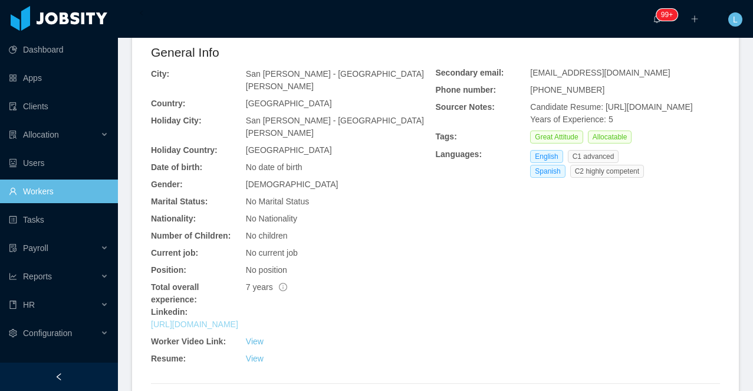
click at [204, 329] on link "https://www.linkedin.com/in/chaitanyadasa" at bounding box center [194, 323] width 87 height 9
click at [253, 363] on link "View" at bounding box center [255, 357] width 18 height 9
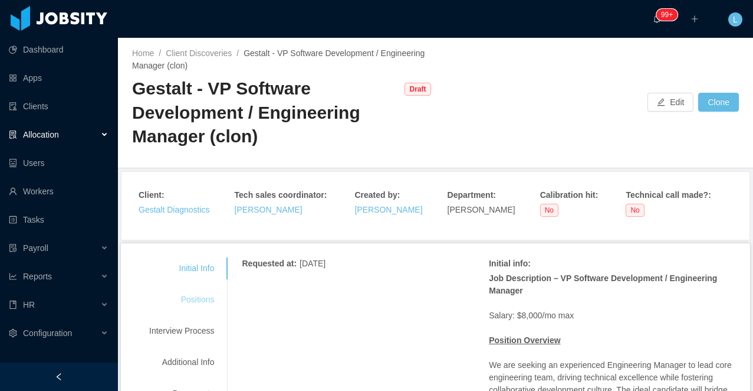
click at [198, 302] on div "Positions" at bounding box center [181, 300] width 93 height 22
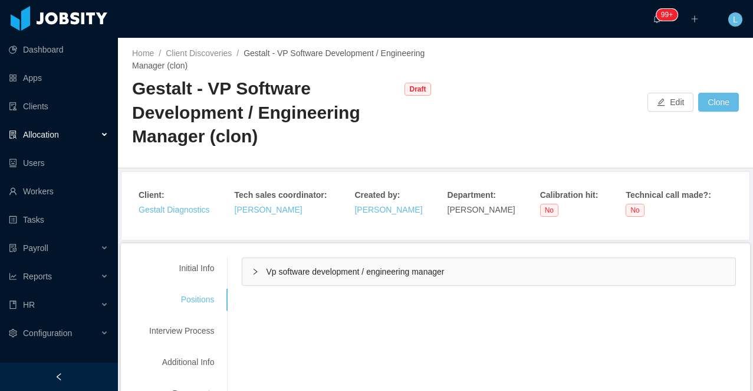
click at [296, 269] on span "Vp software development / engineering manager" at bounding box center [355, 271] width 178 height 9
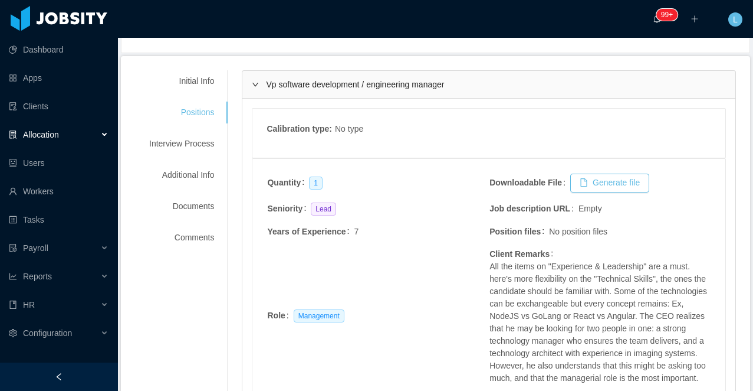
scroll to position [185, 0]
